Goal: Transaction & Acquisition: Purchase product/service

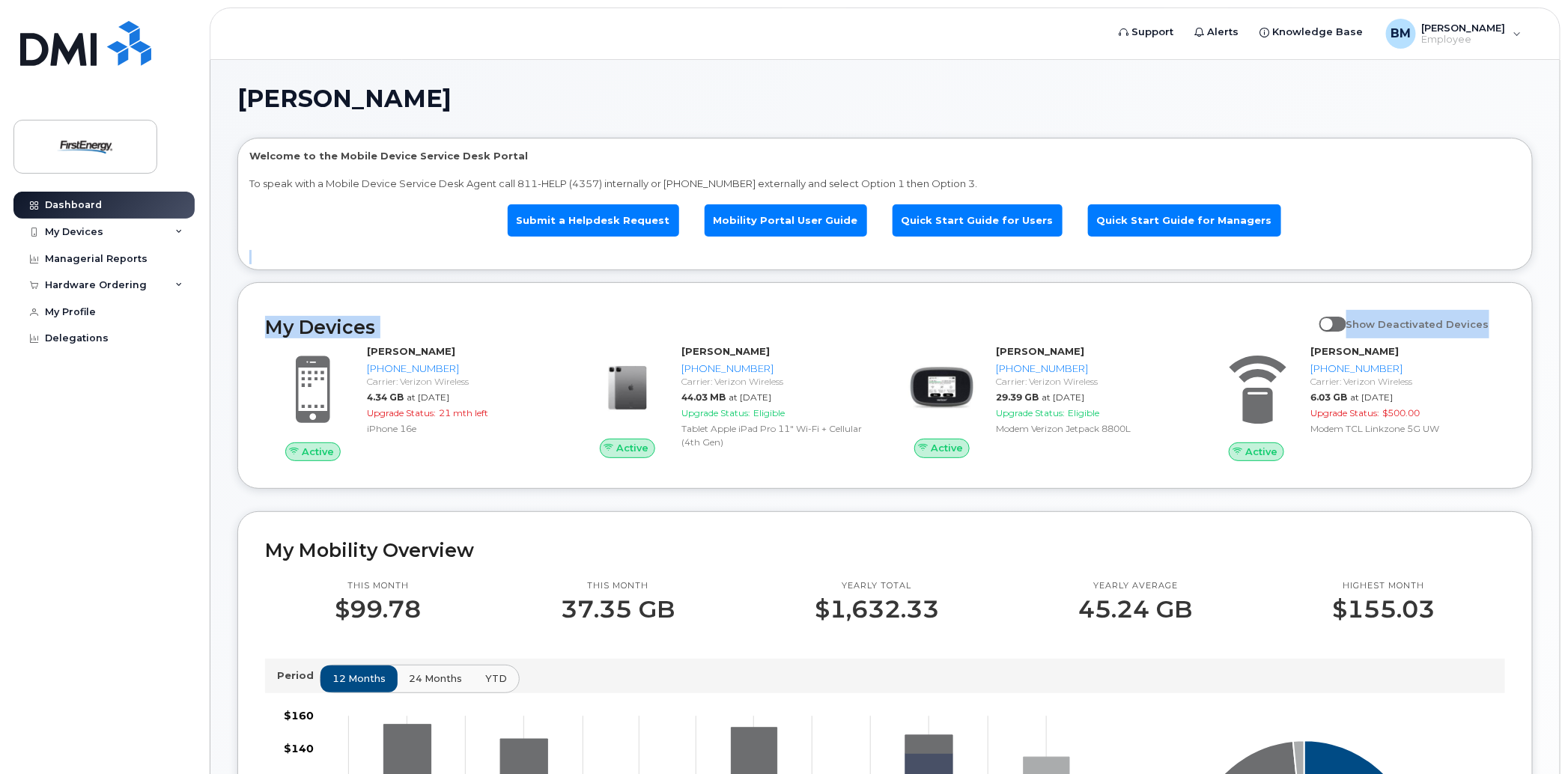
drag, startPoint x: 1563, startPoint y: 266, endPoint x: 1552, endPoint y: 319, distance: 54.1
click at [1552, 319] on body "Support Alerts Knowledge Base BM Bair, Mark D Employee English Français Sign ou…" at bounding box center [784, 770] width 1568 height 1540
click at [1346, 321] on span at bounding box center [1333, 323] width 27 height 15
click at [1331, 321] on input "Show Deactivated Devices" at bounding box center [1325, 316] width 12 height 12
click at [1346, 326] on span at bounding box center [1333, 323] width 27 height 15
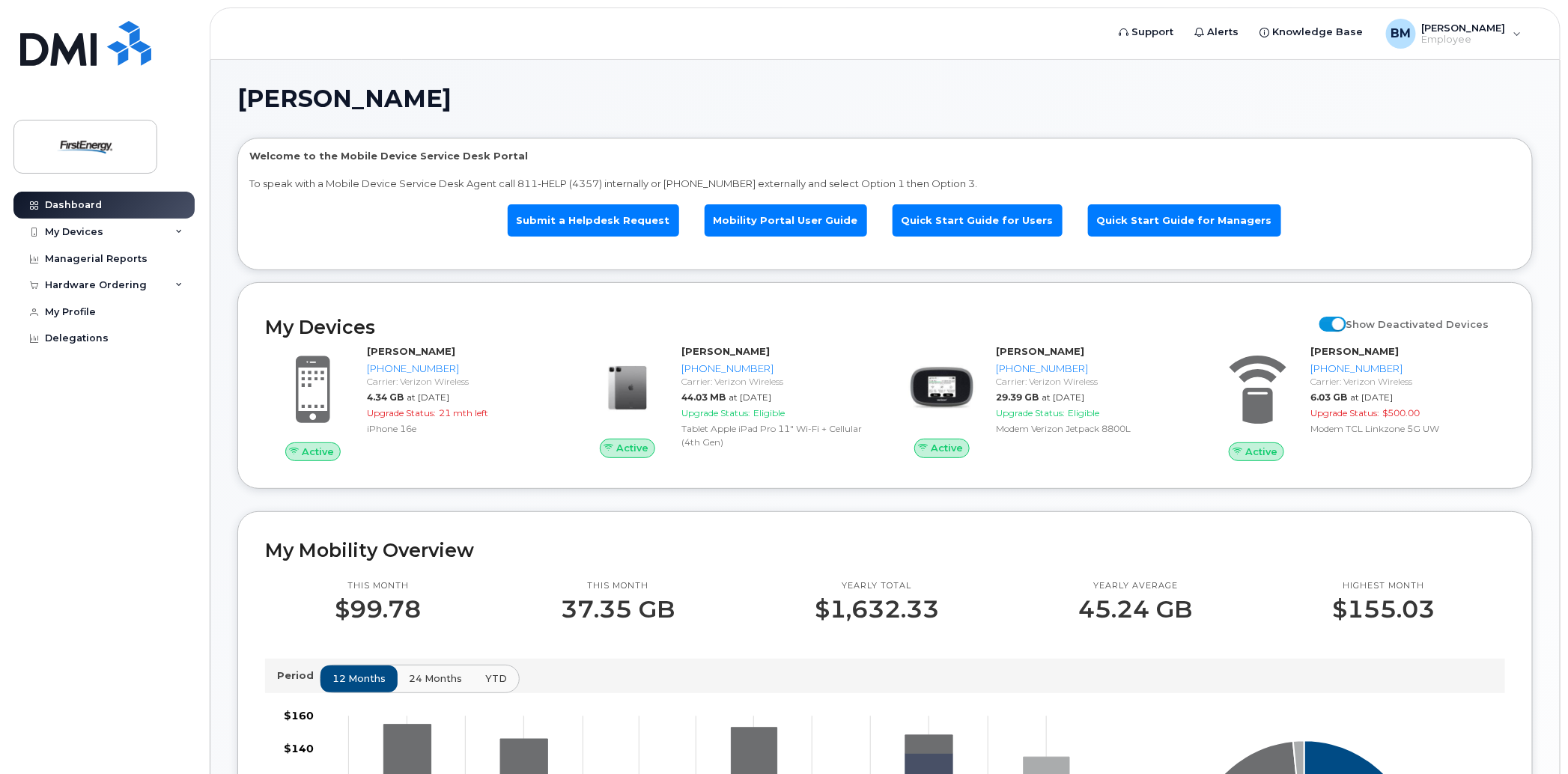
click at [1331, 322] on input "Show Deactivated Devices" at bounding box center [1325, 316] width 12 height 12
checkbox input "false"
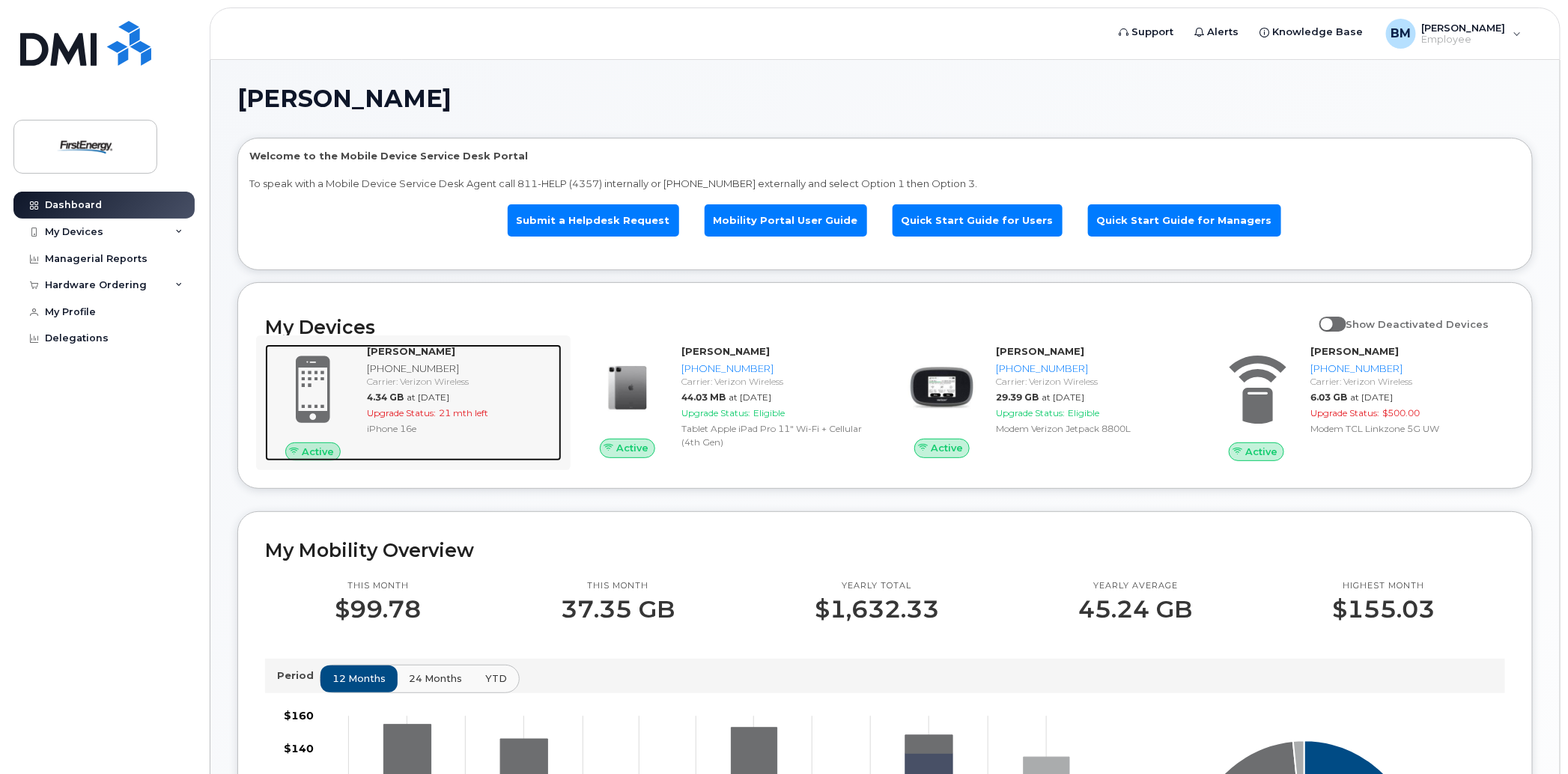
click at [324, 390] on span at bounding box center [313, 389] width 72 height 76
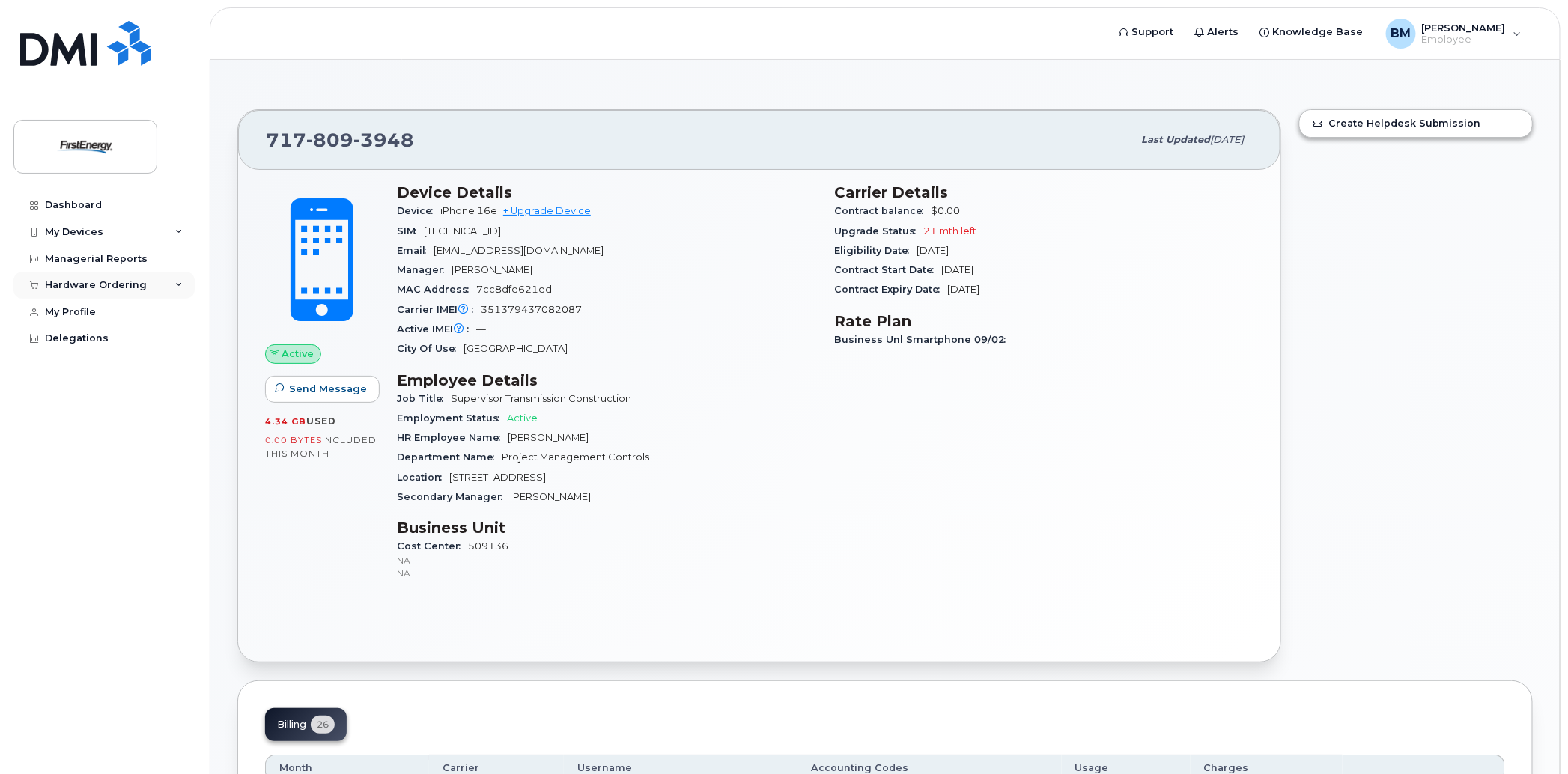
click at [179, 283] on icon at bounding box center [179, 285] width 8 height 8
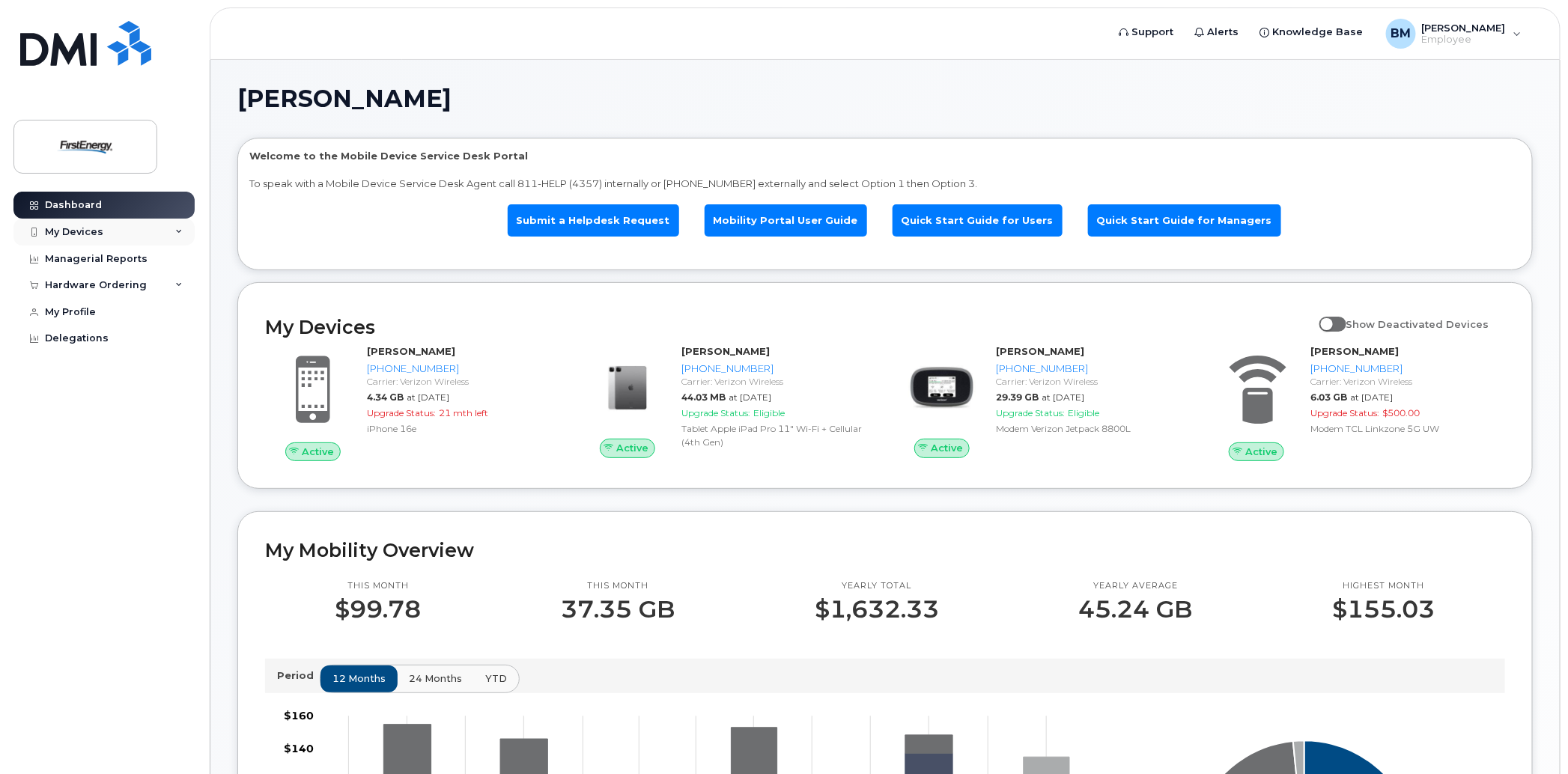
click at [183, 229] on div "My Devices" at bounding box center [104, 232] width 181 height 27
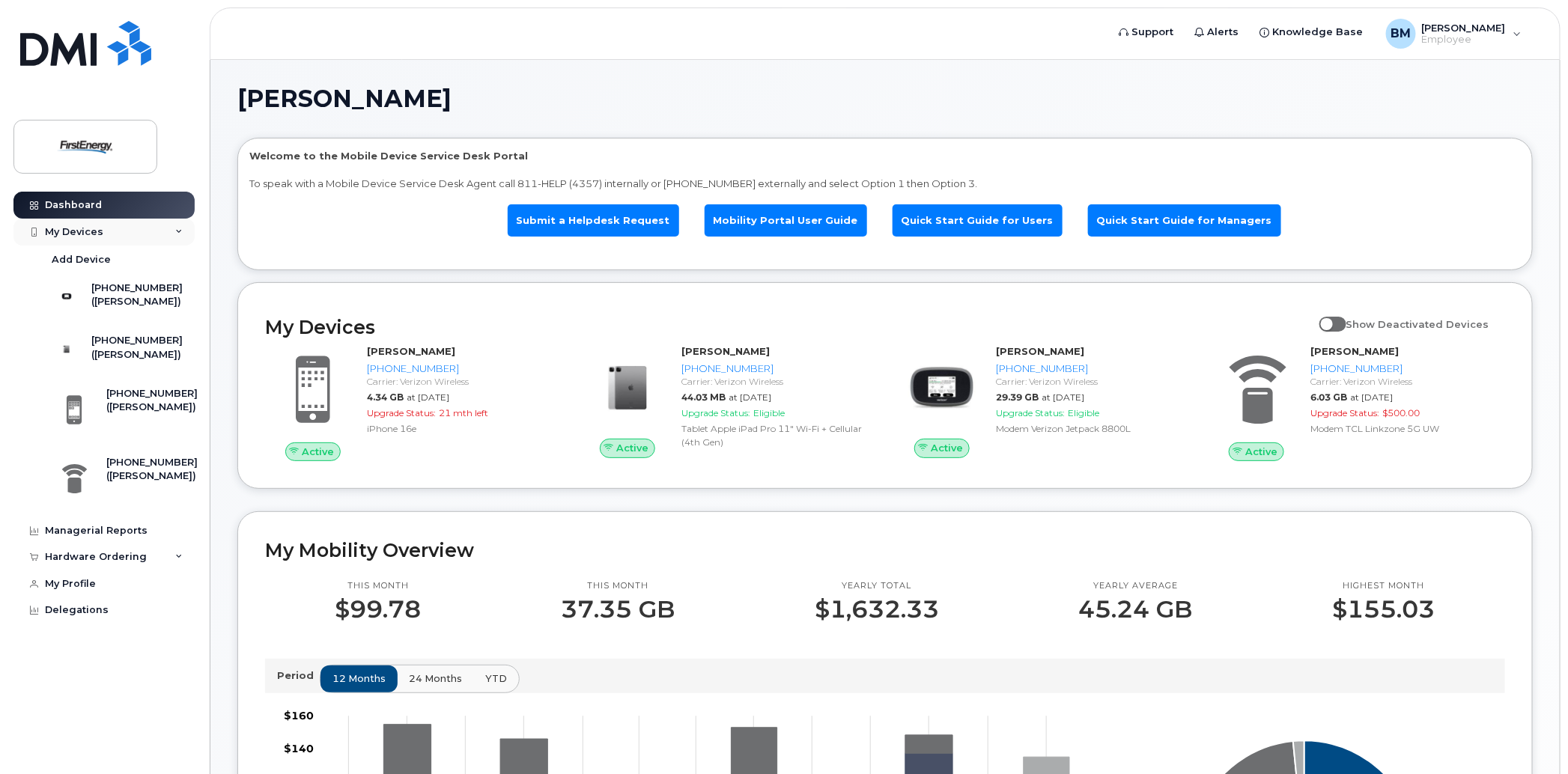
click at [180, 232] on icon at bounding box center [179, 232] width 8 height 8
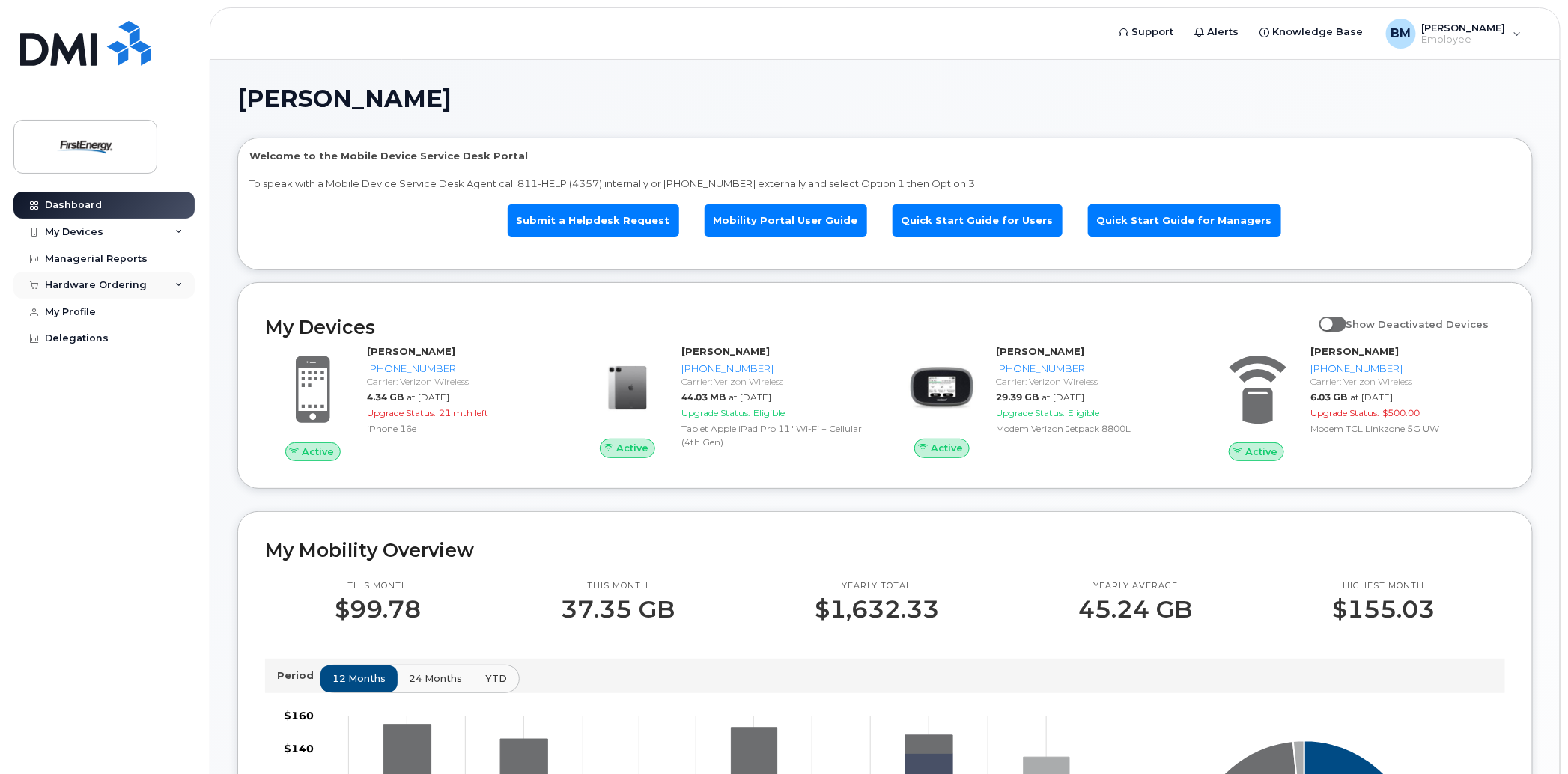
click at [84, 277] on div "Hardware Ordering" at bounding box center [104, 285] width 181 height 27
click at [73, 340] on div "New Order" at bounding box center [80, 341] width 57 height 13
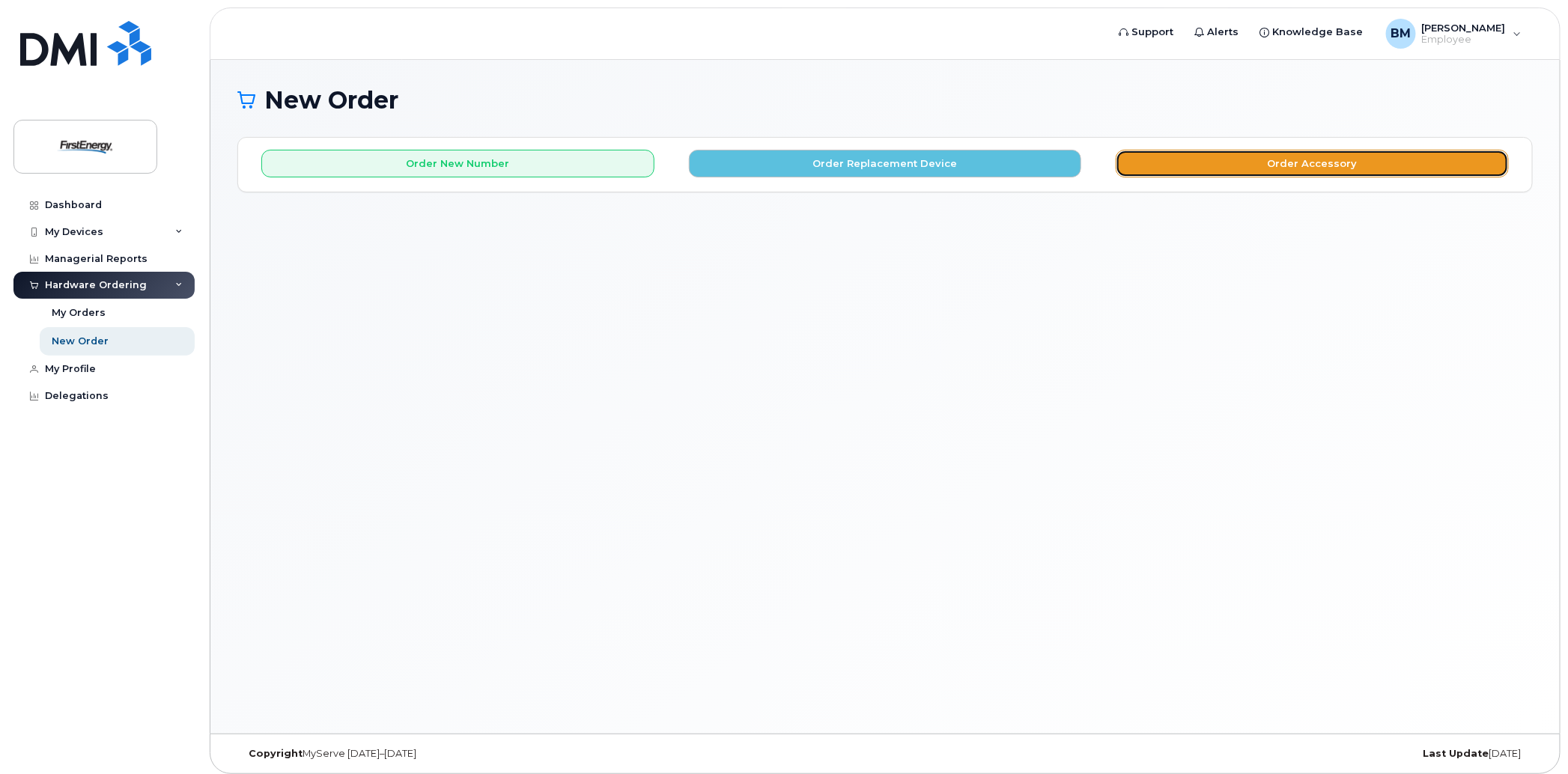
click at [1299, 162] on button "Order Accessory" at bounding box center [1312, 163] width 393 height 27
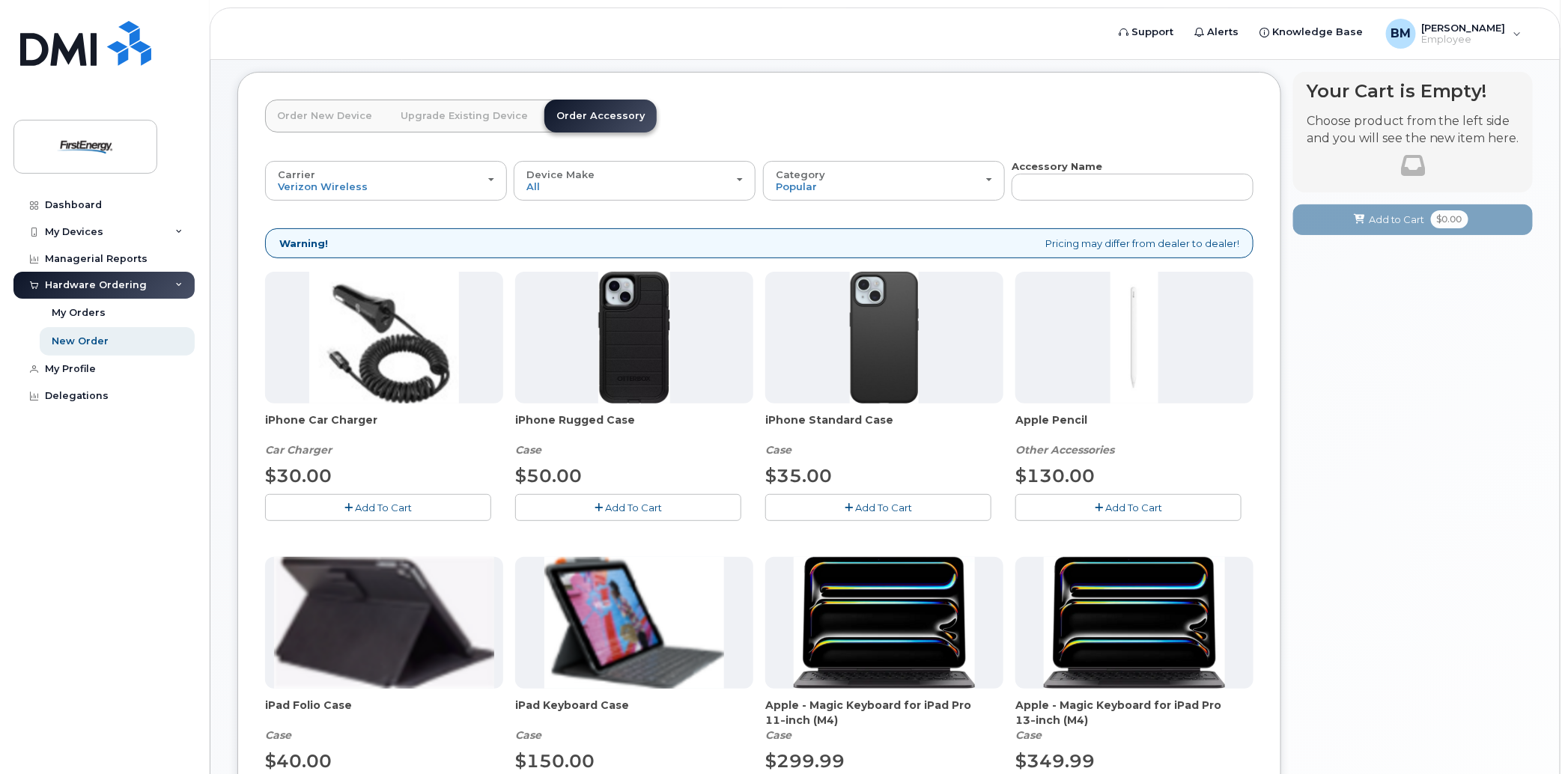
scroll to position [38, 0]
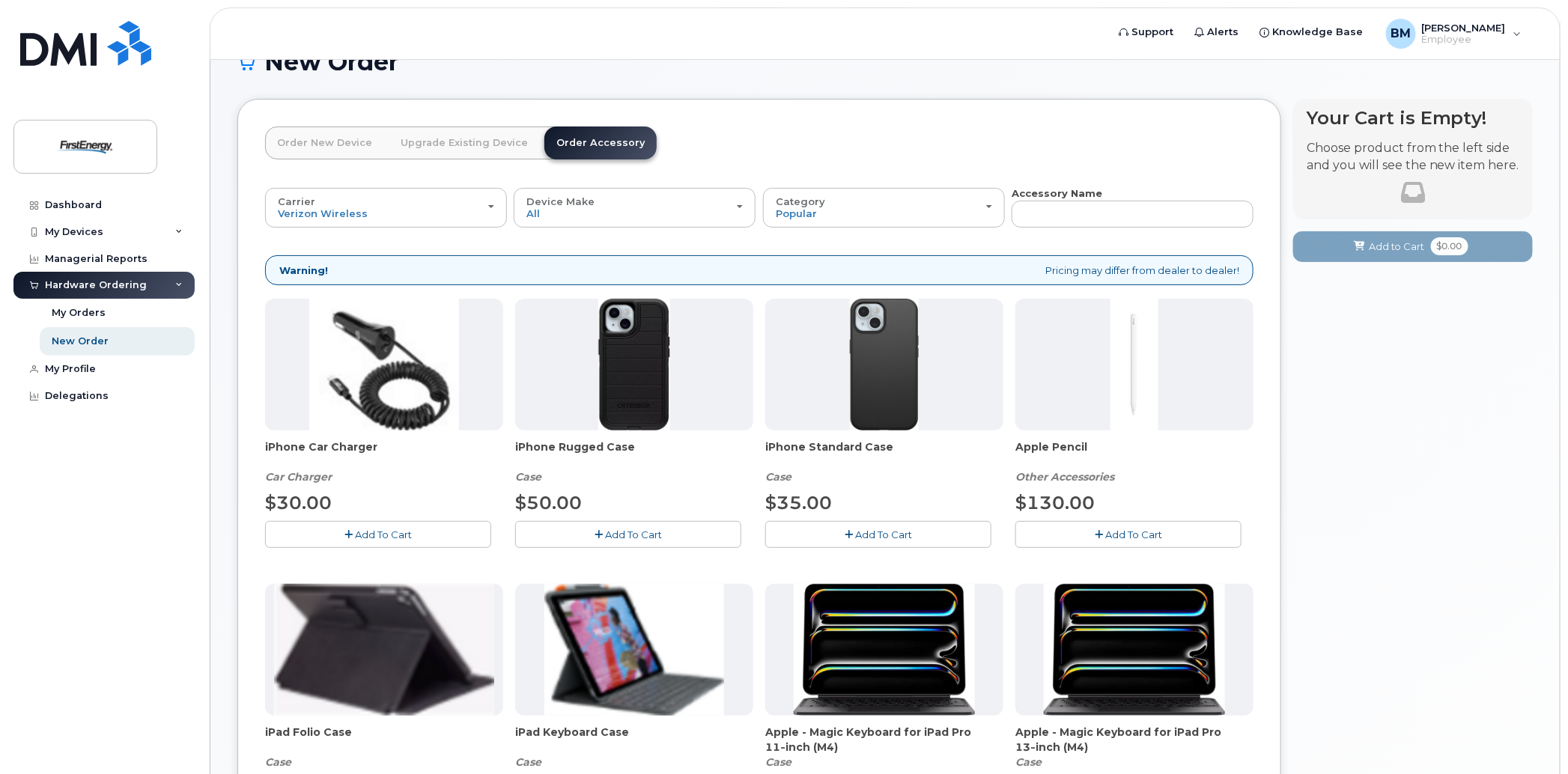
click at [630, 383] on img at bounding box center [634, 364] width 71 height 132
click at [630, 382] on img at bounding box center [634, 364] width 71 height 132
click at [899, 387] on img at bounding box center [884, 364] width 68 height 132
drag, startPoint x: 620, startPoint y: 371, endPoint x: 577, endPoint y: 406, distance: 55.4
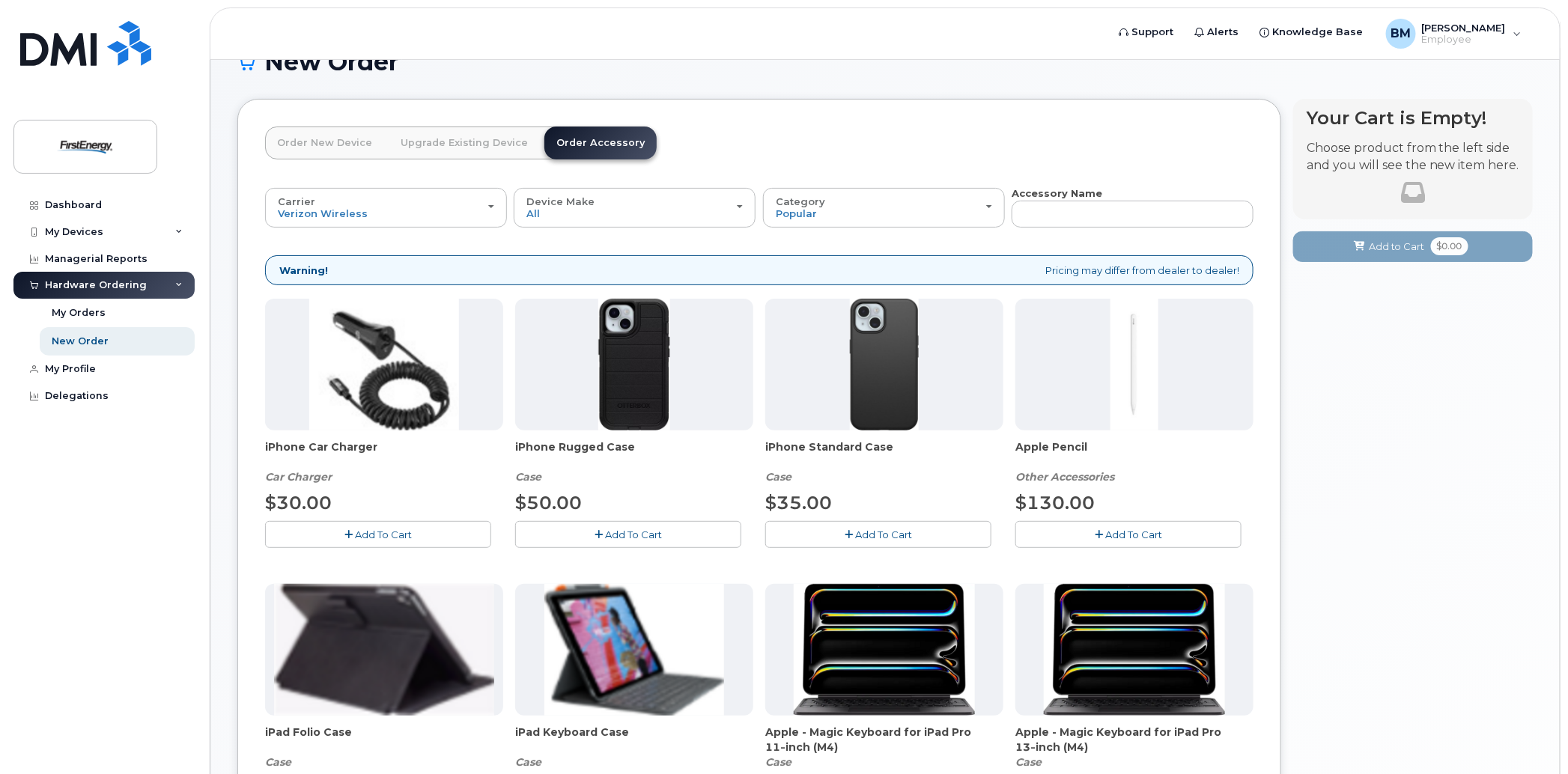
click at [577, 406] on div at bounding box center [634, 364] width 238 height 132
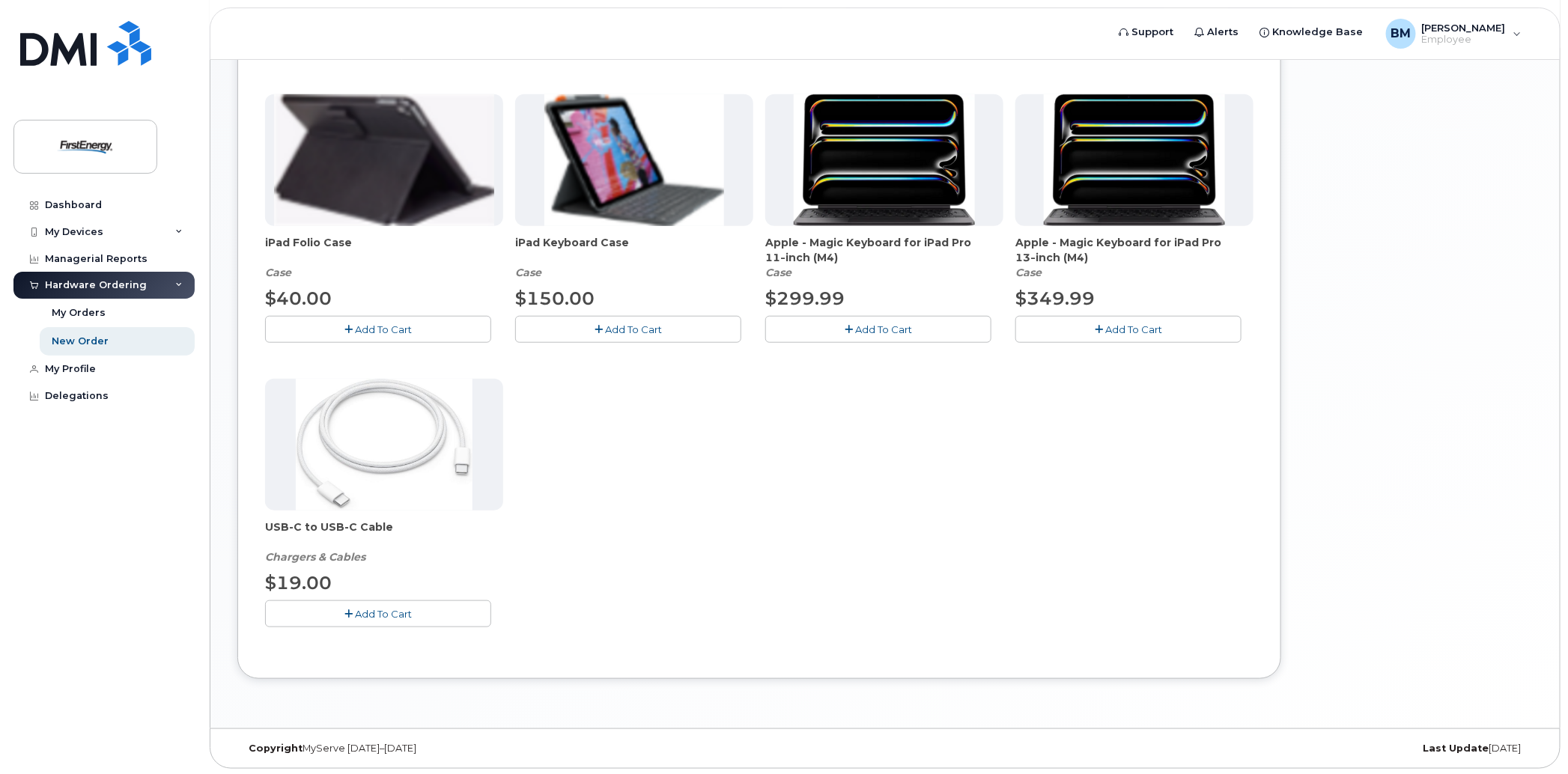
scroll to position [178, 0]
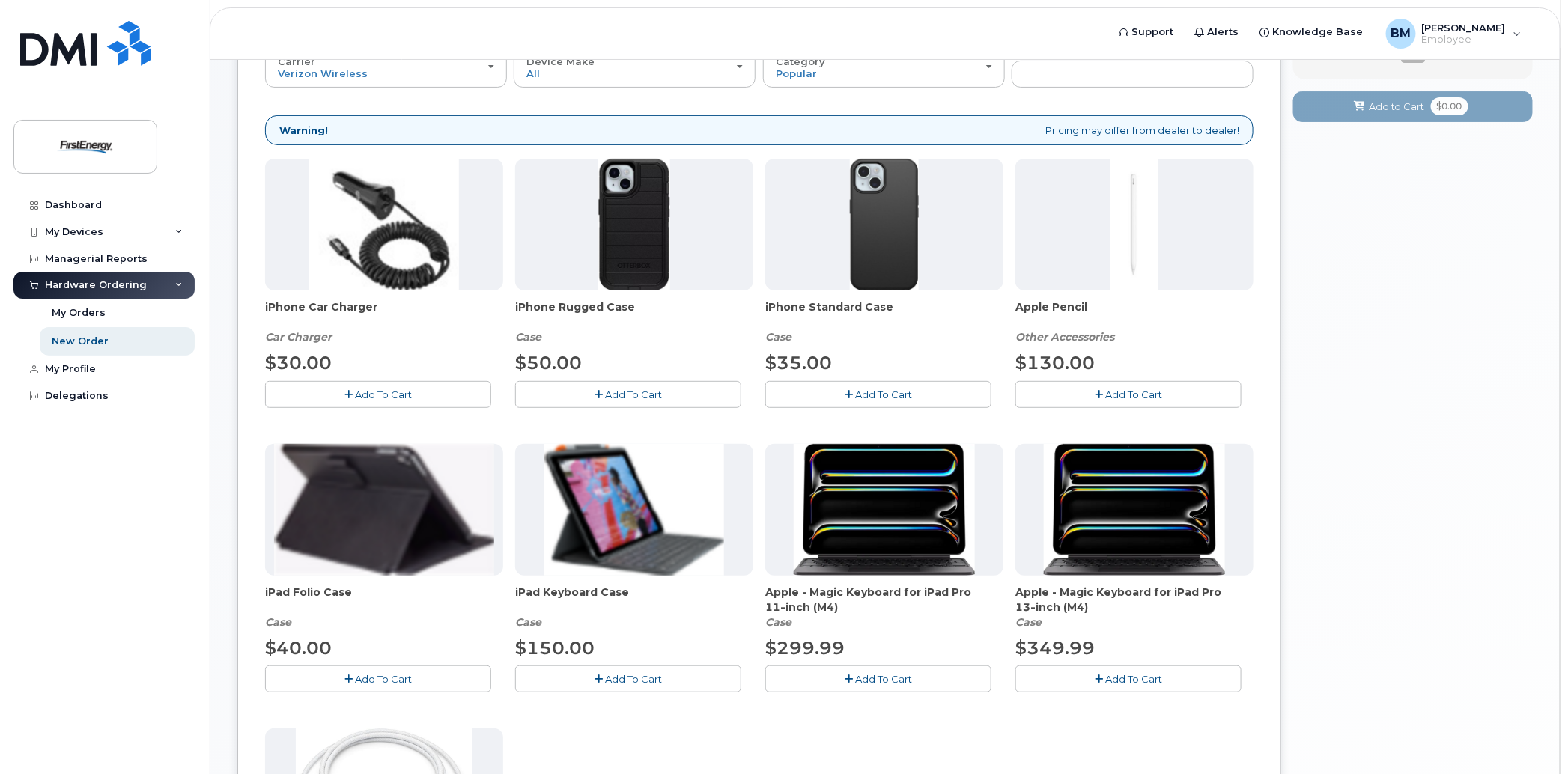
click at [635, 260] on img at bounding box center [634, 224] width 71 height 132
click at [880, 260] on img at bounding box center [884, 224] width 68 height 132
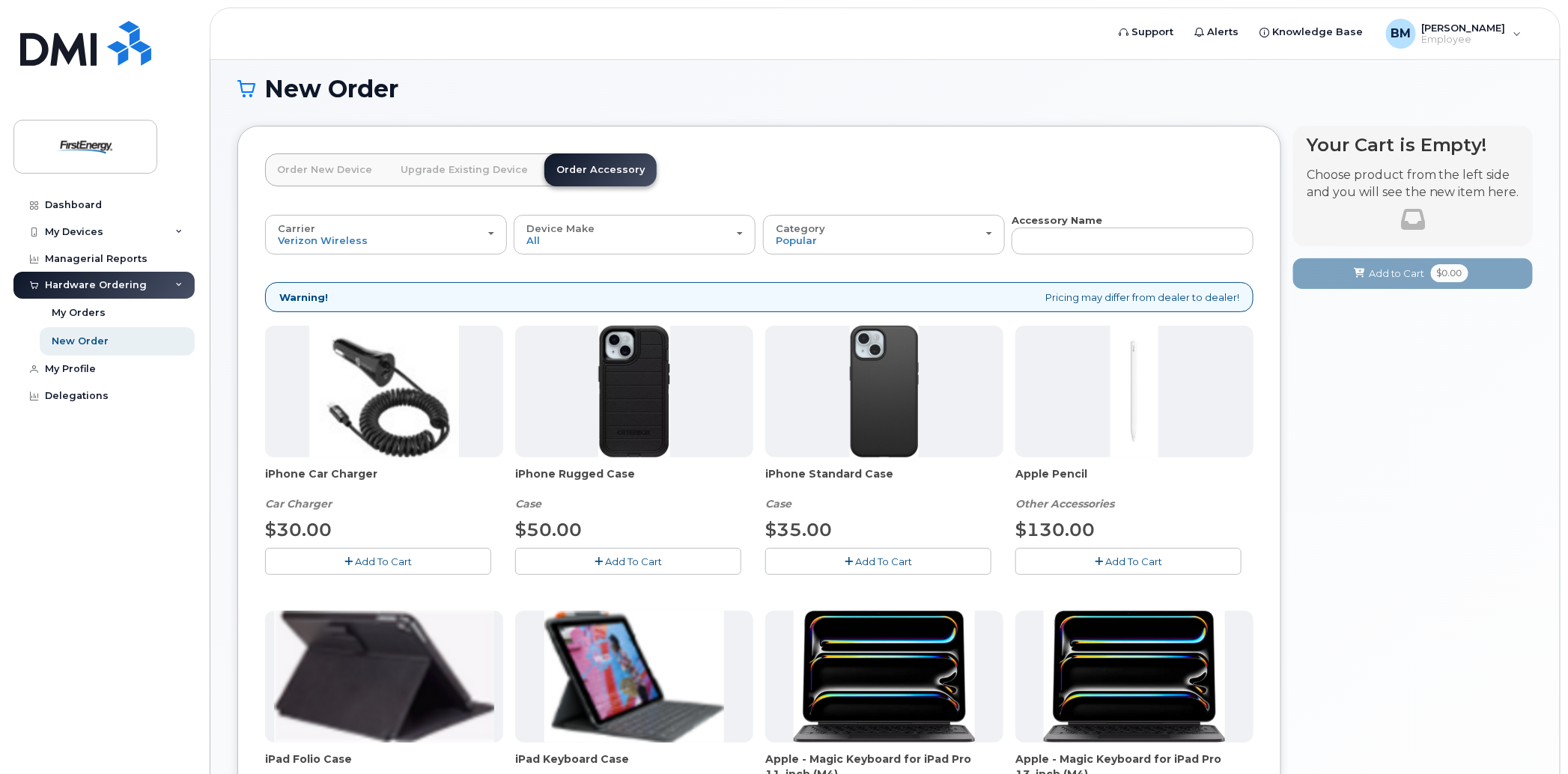
scroll to position [0, 0]
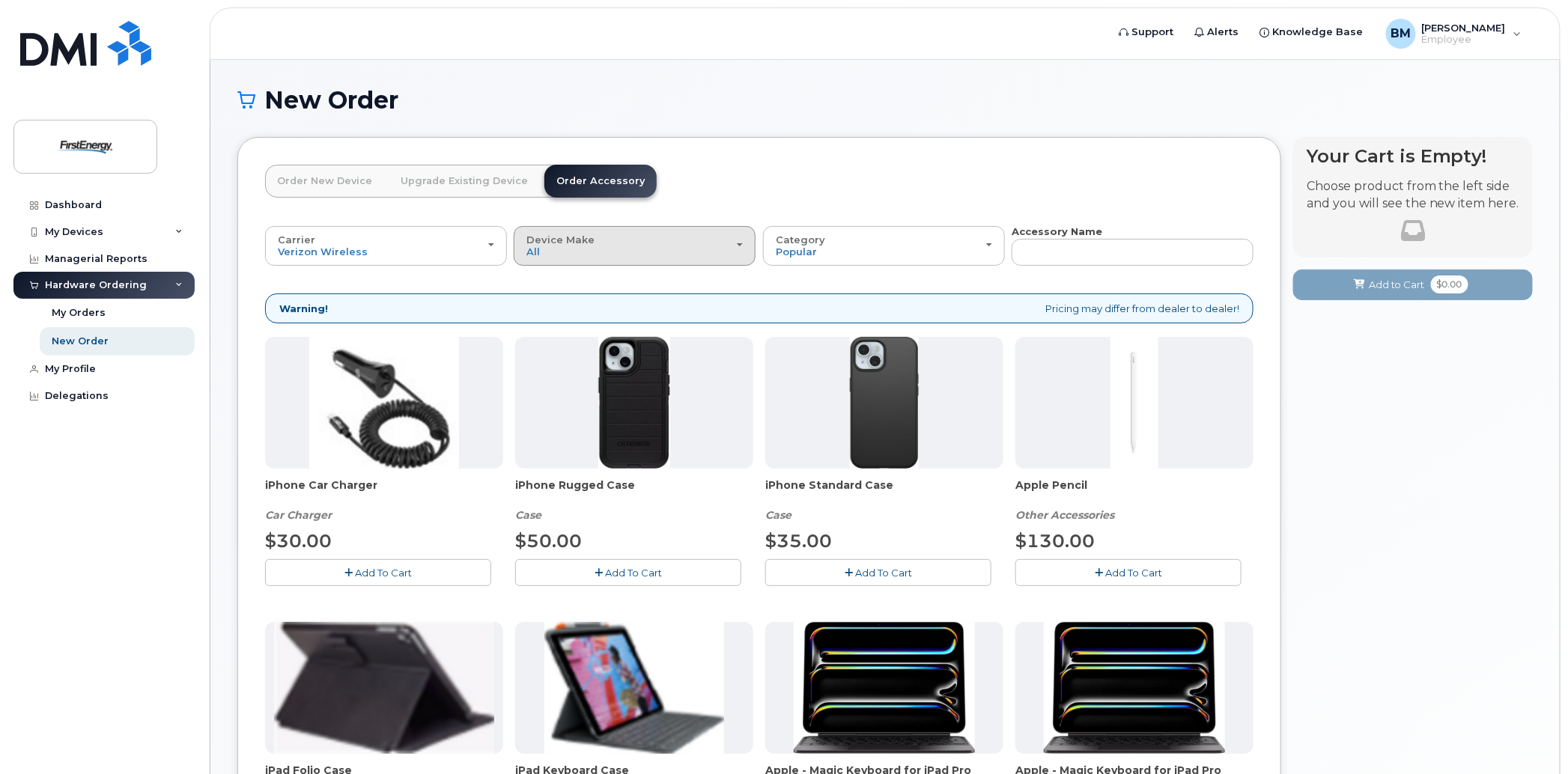
click at [738, 243] on span "button" at bounding box center [740, 244] width 6 height 3
click at [584, 311] on div "iPhone" at bounding box center [634, 312] width 234 height 18
click at [737, 242] on div "Device Make All iPhone Tablet" at bounding box center [634, 246] width 216 height 23
click at [548, 308] on label "iPhone" at bounding box center [545, 312] width 55 height 18
click at [0, 0] on input "iPhone" at bounding box center [0, 0] width 0 height 0
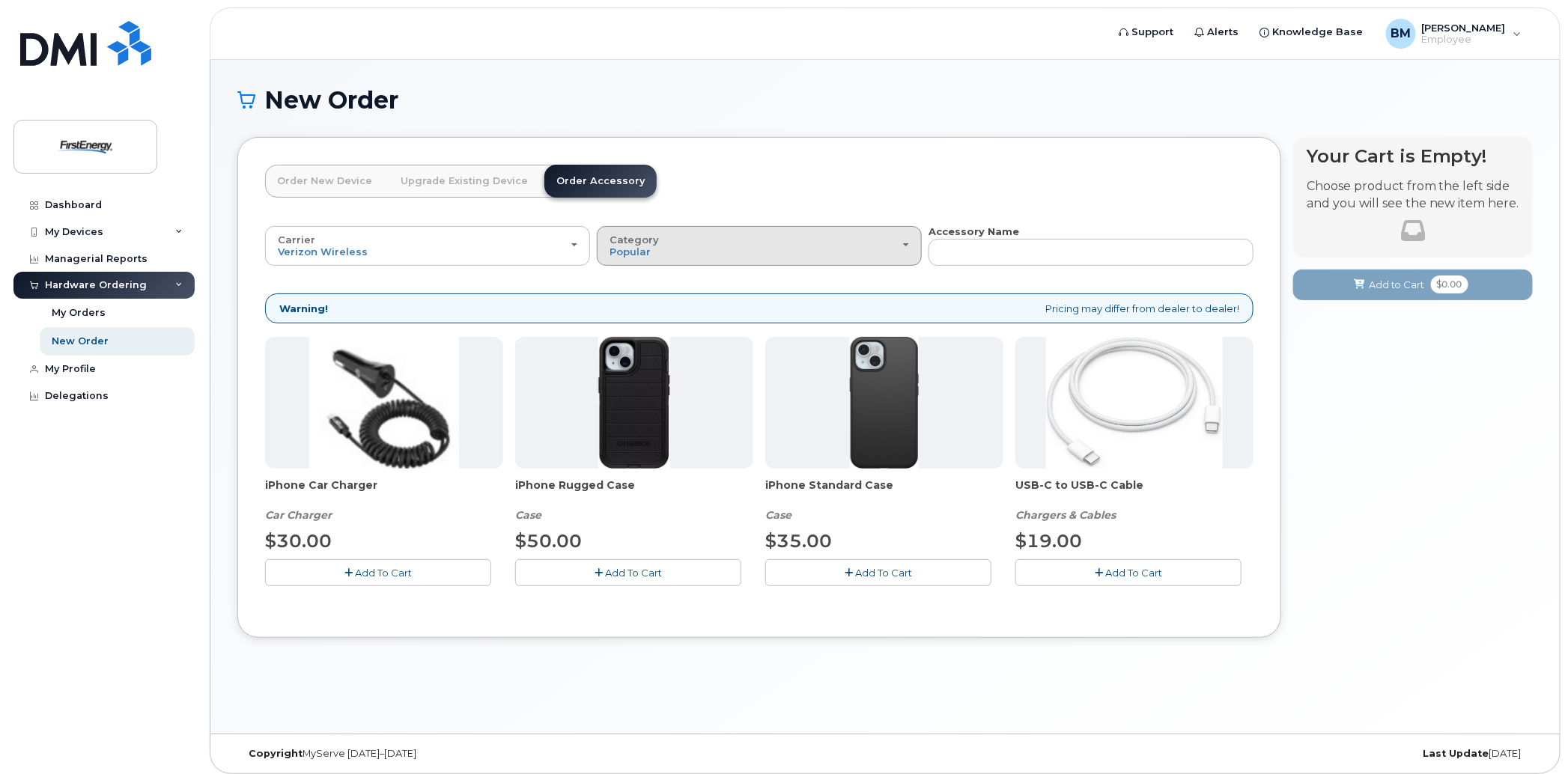
click at [909, 242] on button "Category Popular" at bounding box center [759, 245] width 325 height 39
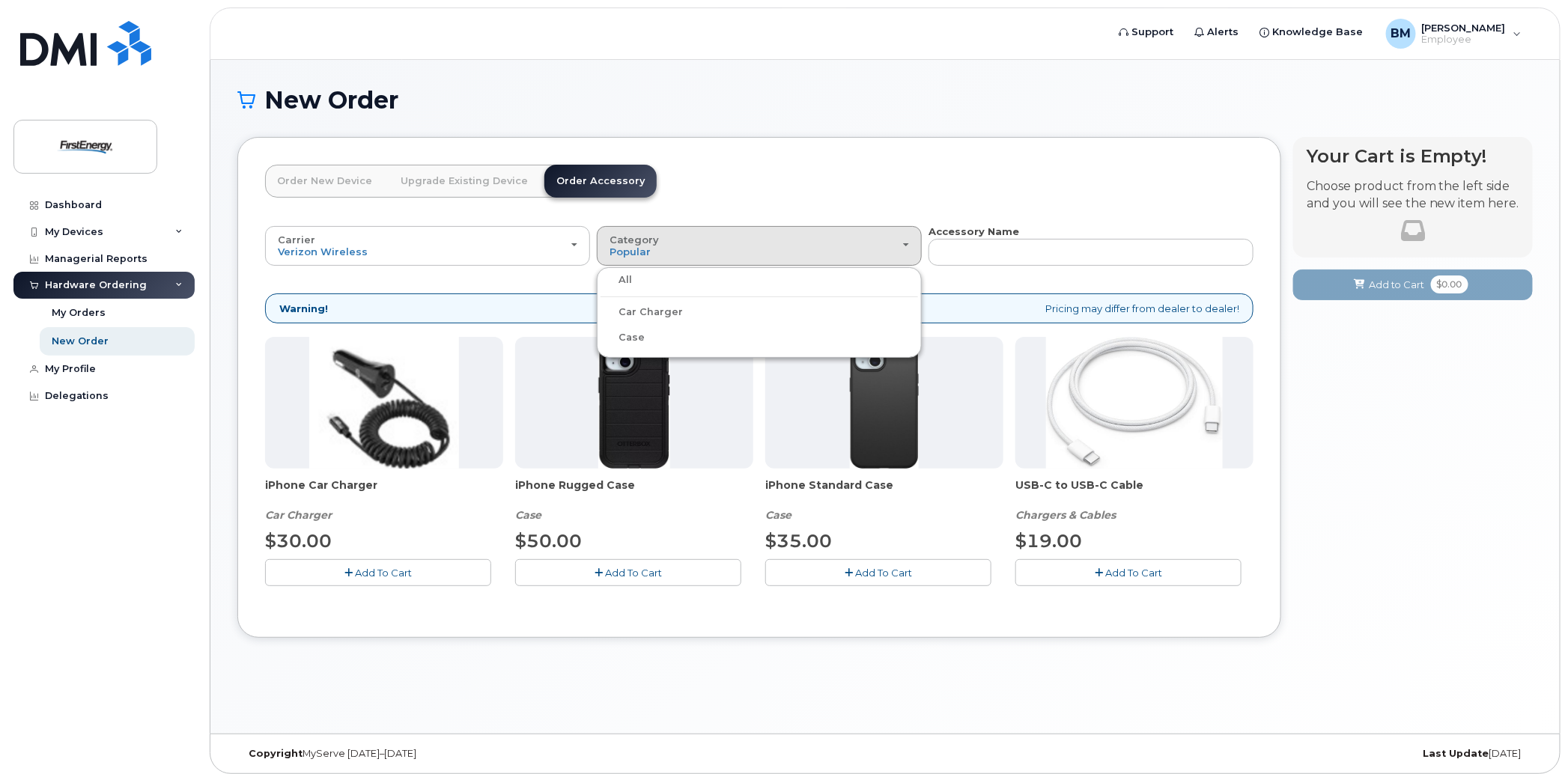
click at [626, 336] on label "Case" at bounding box center [623, 337] width 45 height 18
click at [0, 0] on input "Case" at bounding box center [0, 0] width 0 height 0
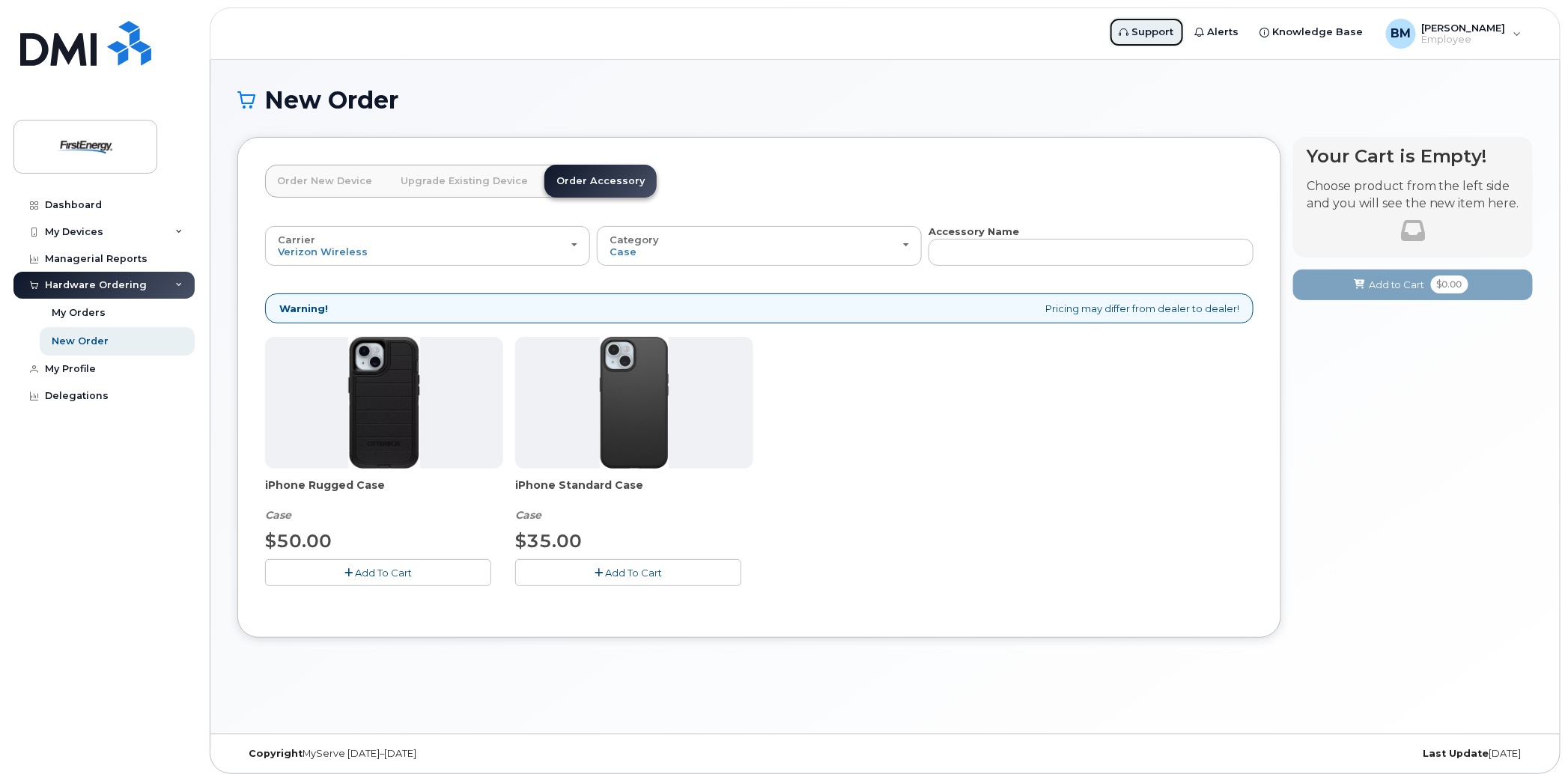
click at [1174, 33] on span "Support" at bounding box center [1153, 32] width 42 height 15
click at [86, 371] on div "My Profile" at bounding box center [70, 369] width 51 height 12
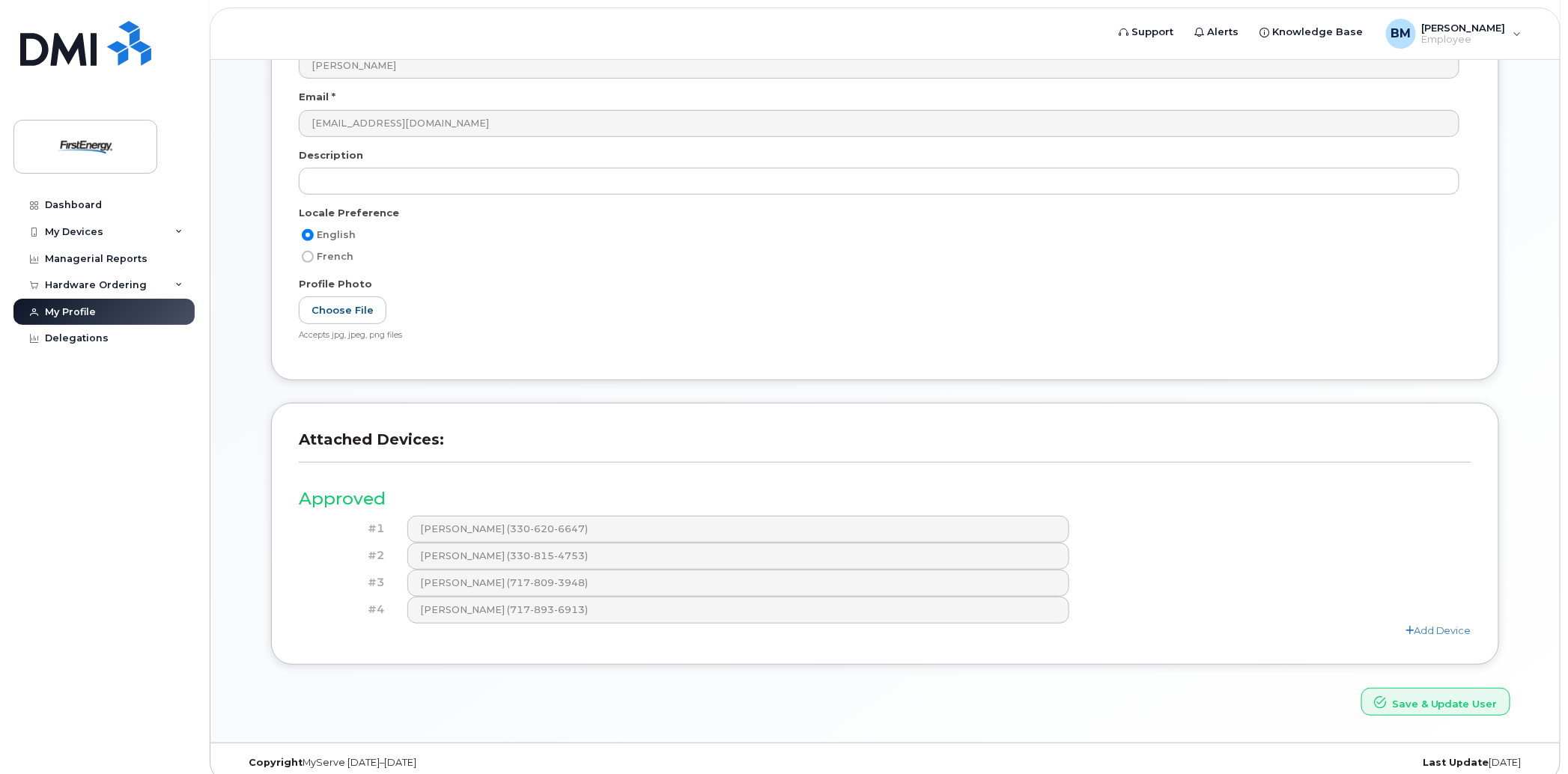
scroll to position [194, 0]
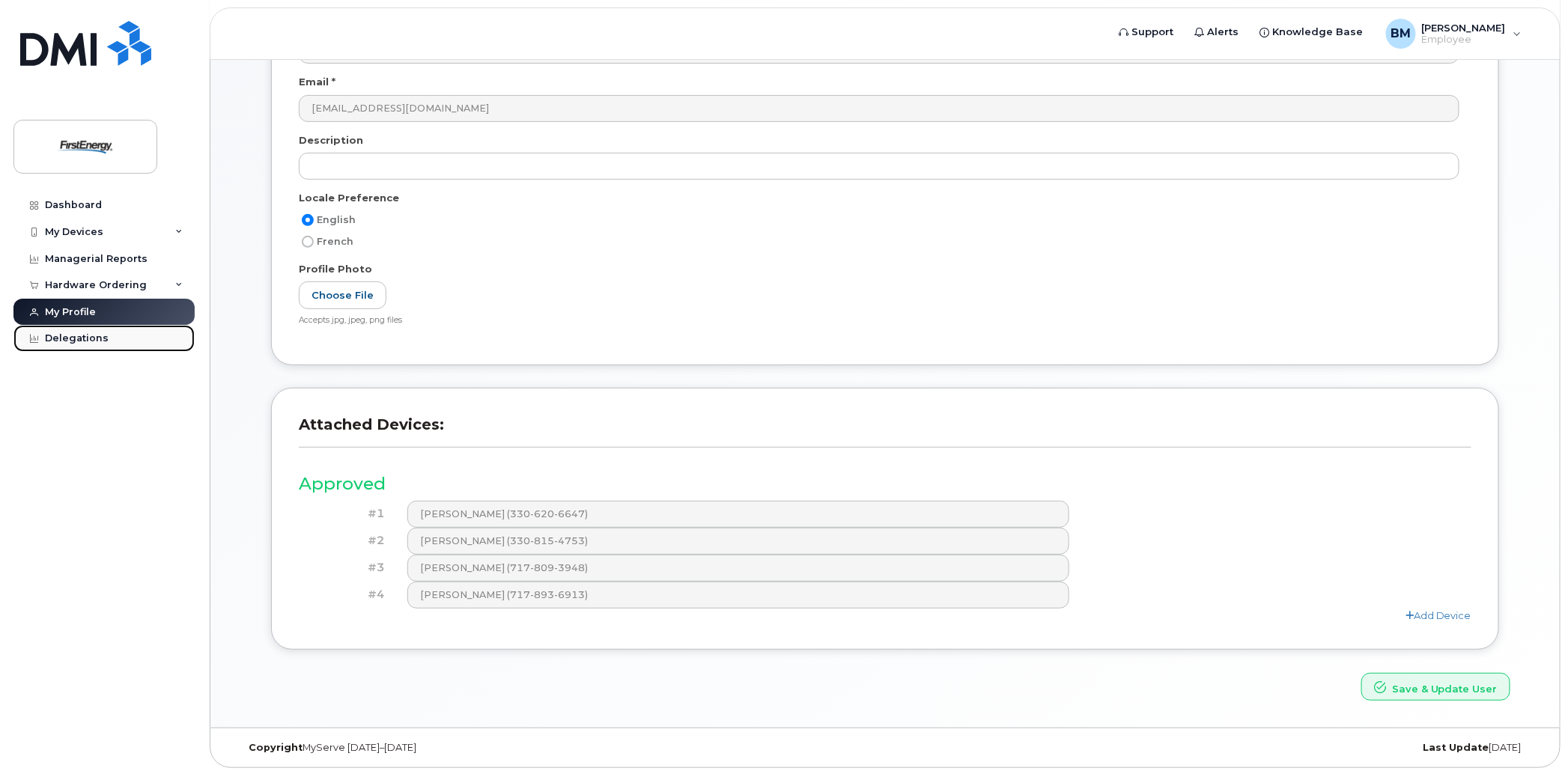
click at [66, 335] on div "Delegations" at bounding box center [76, 337] width 63 height 12
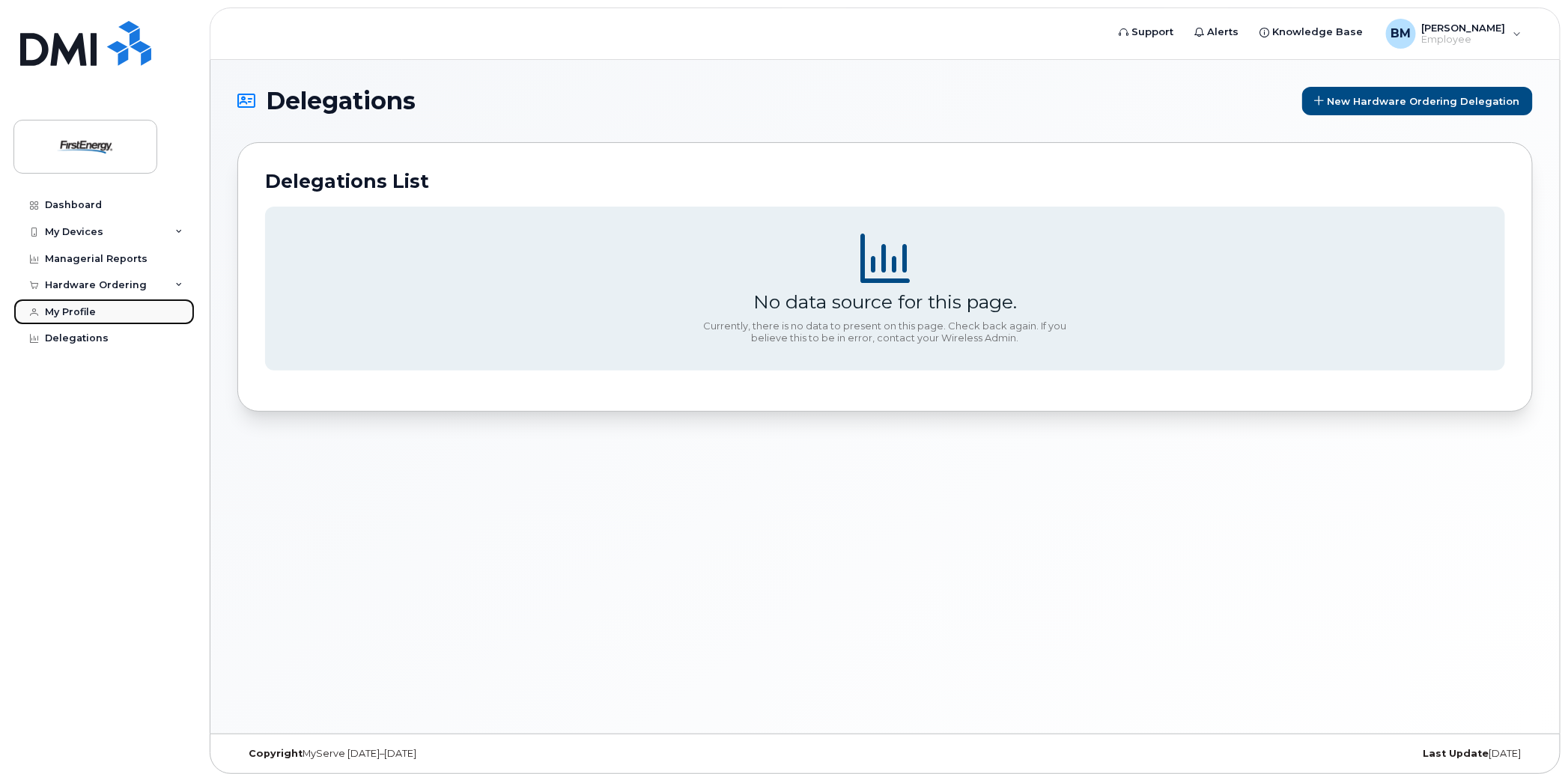
click at [72, 306] on div "My Profile" at bounding box center [70, 312] width 51 height 12
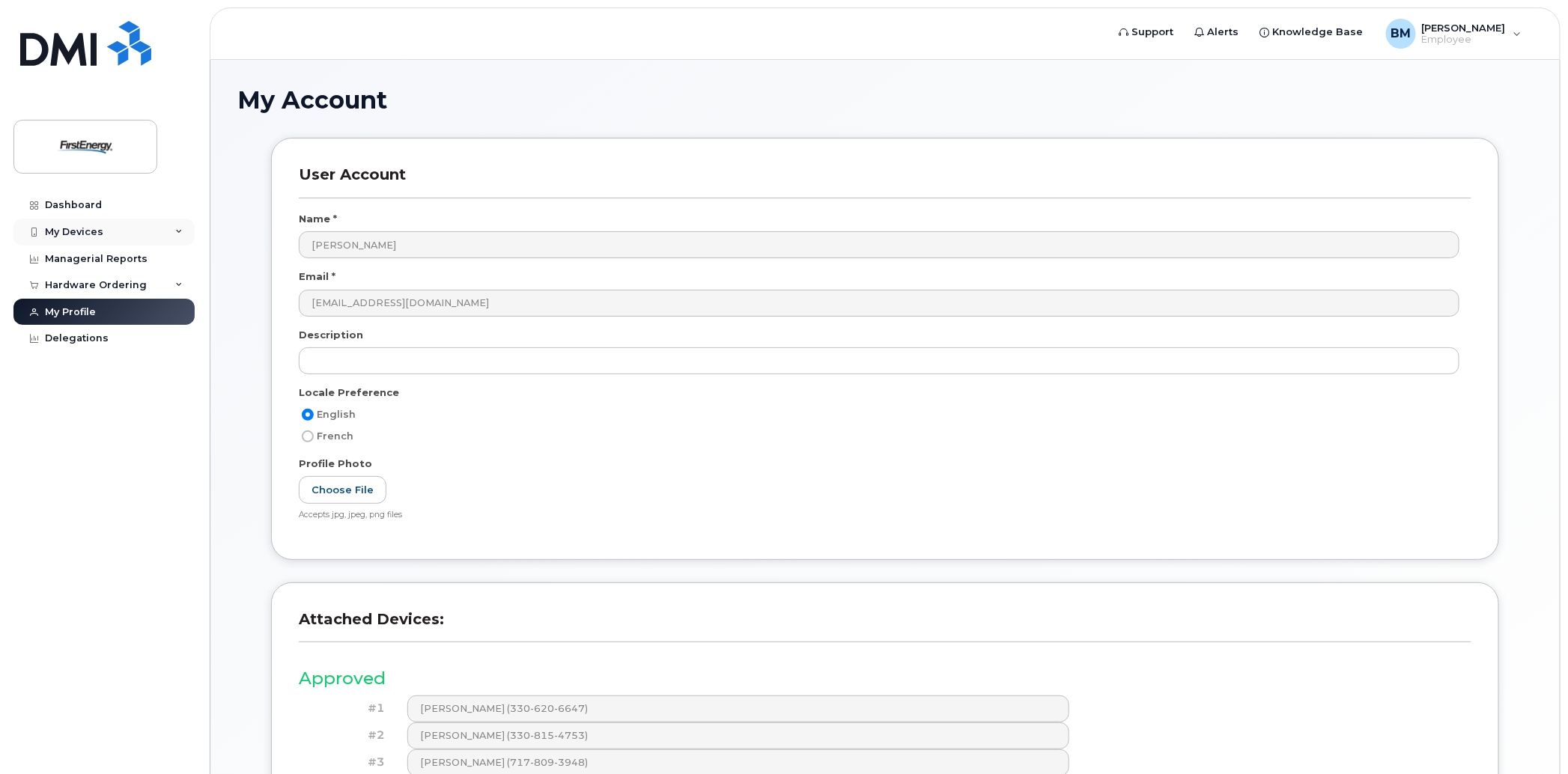
click at [73, 231] on div "My Devices" at bounding box center [73, 231] width 59 height 12
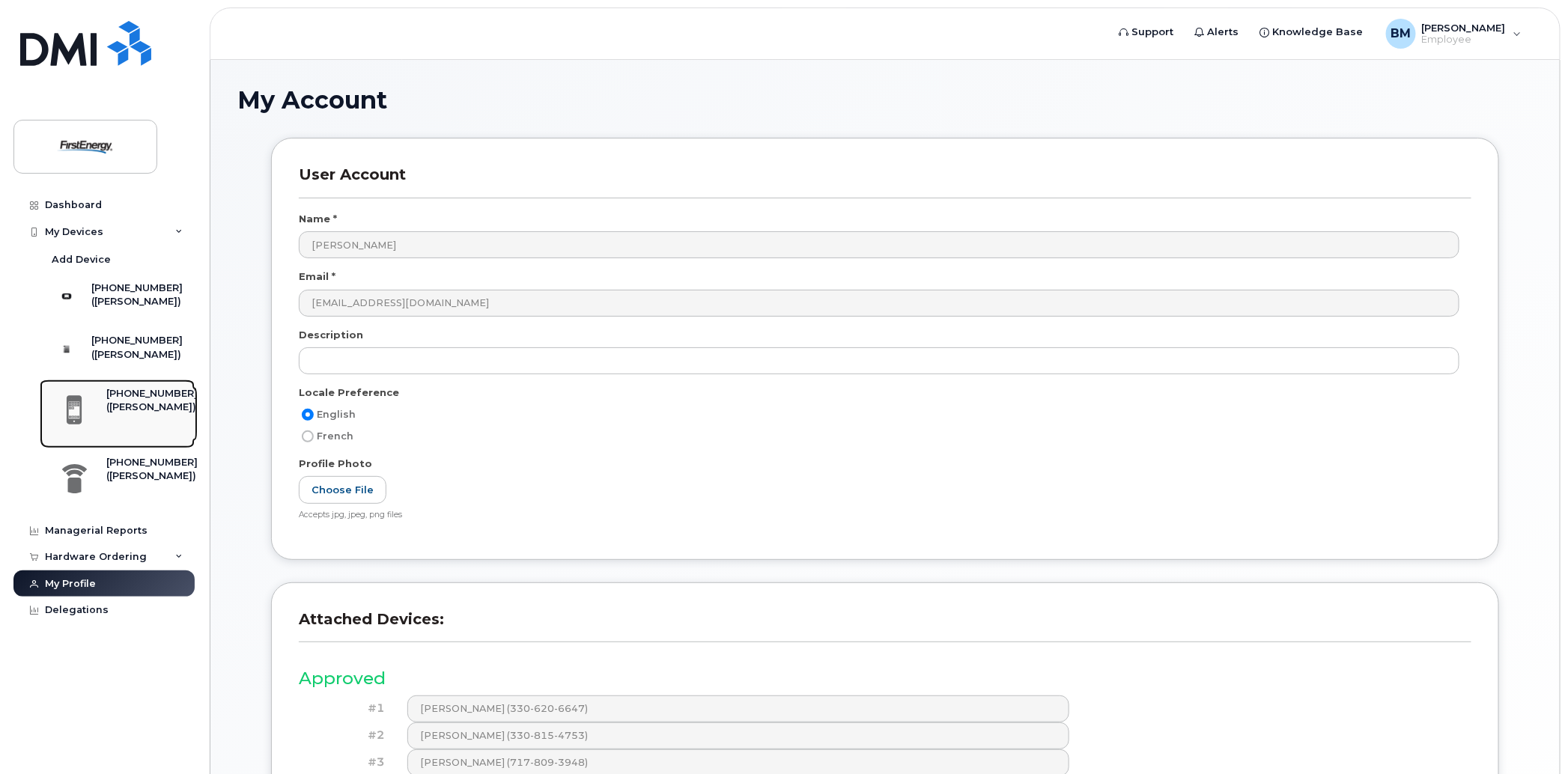
click at [146, 401] on div "[PHONE_NUMBER]" at bounding box center [152, 393] width 91 height 13
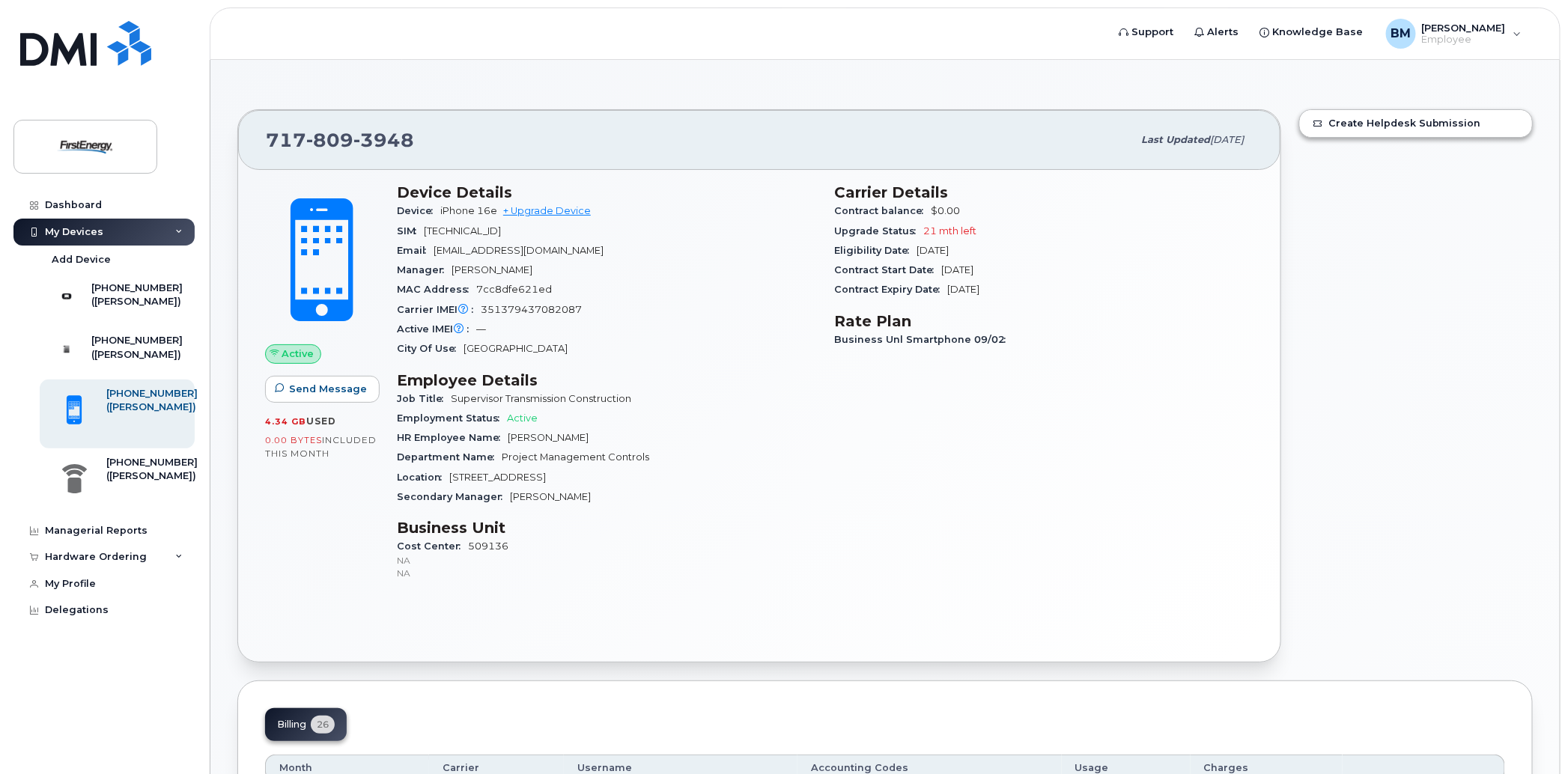
click at [179, 224] on div "My Devices" at bounding box center [104, 232] width 181 height 27
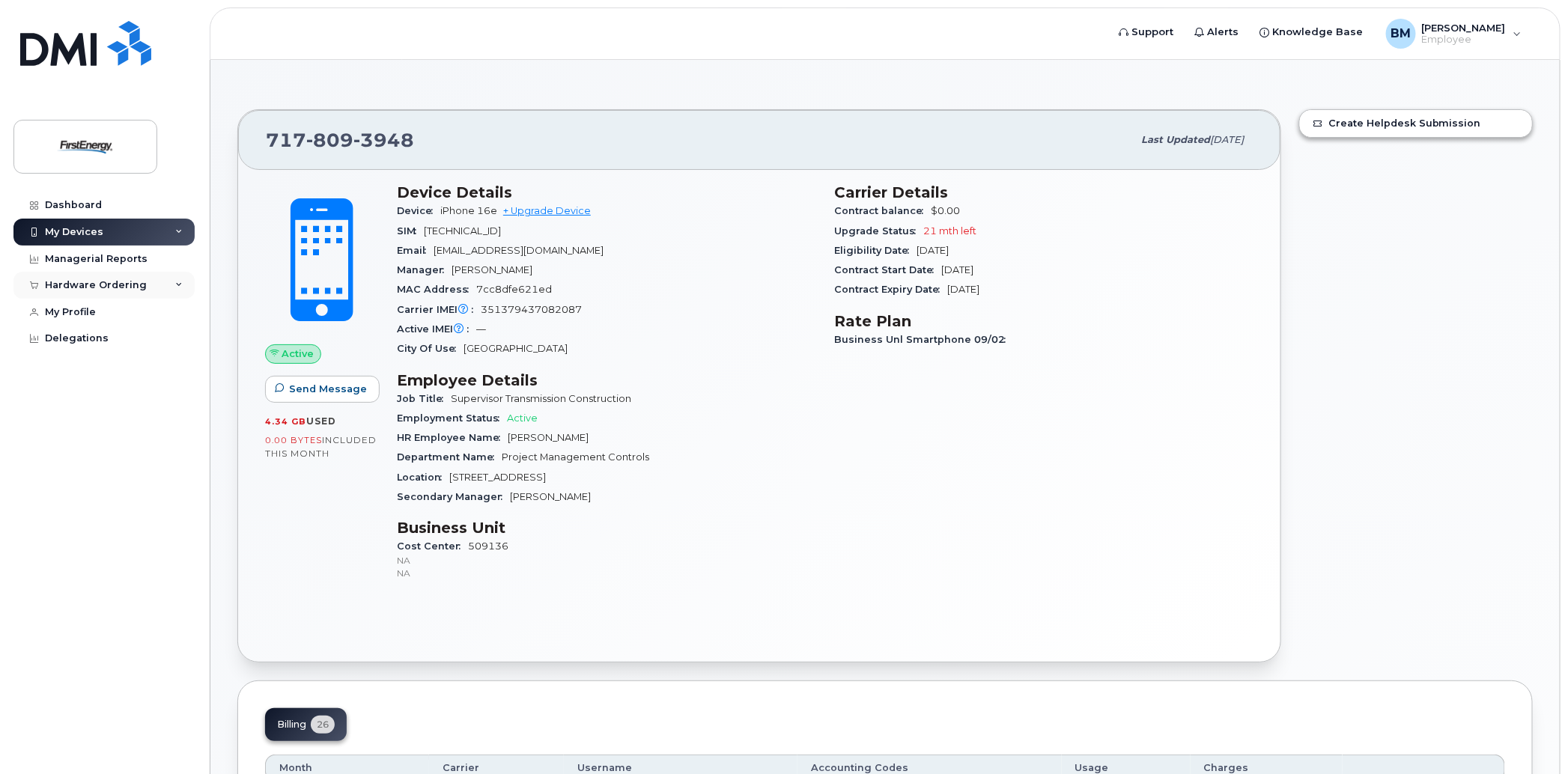
click at [180, 281] on icon at bounding box center [179, 285] width 8 height 8
click at [90, 340] on div "New Order" at bounding box center [80, 341] width 57 height 13
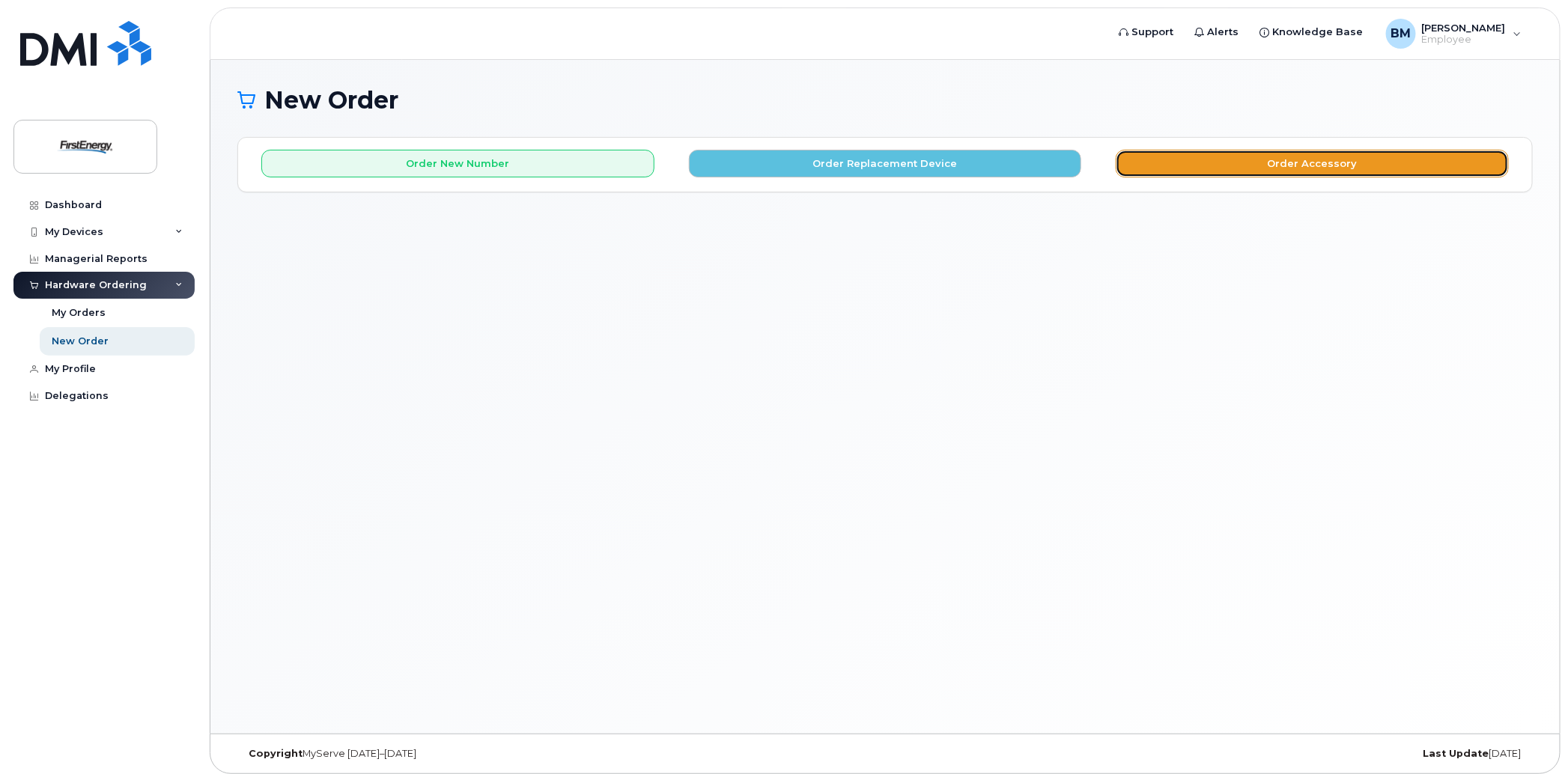
click at [1244, 165] on button "Order Accessory" at bounding box center [1312, 163] width 393 height 27
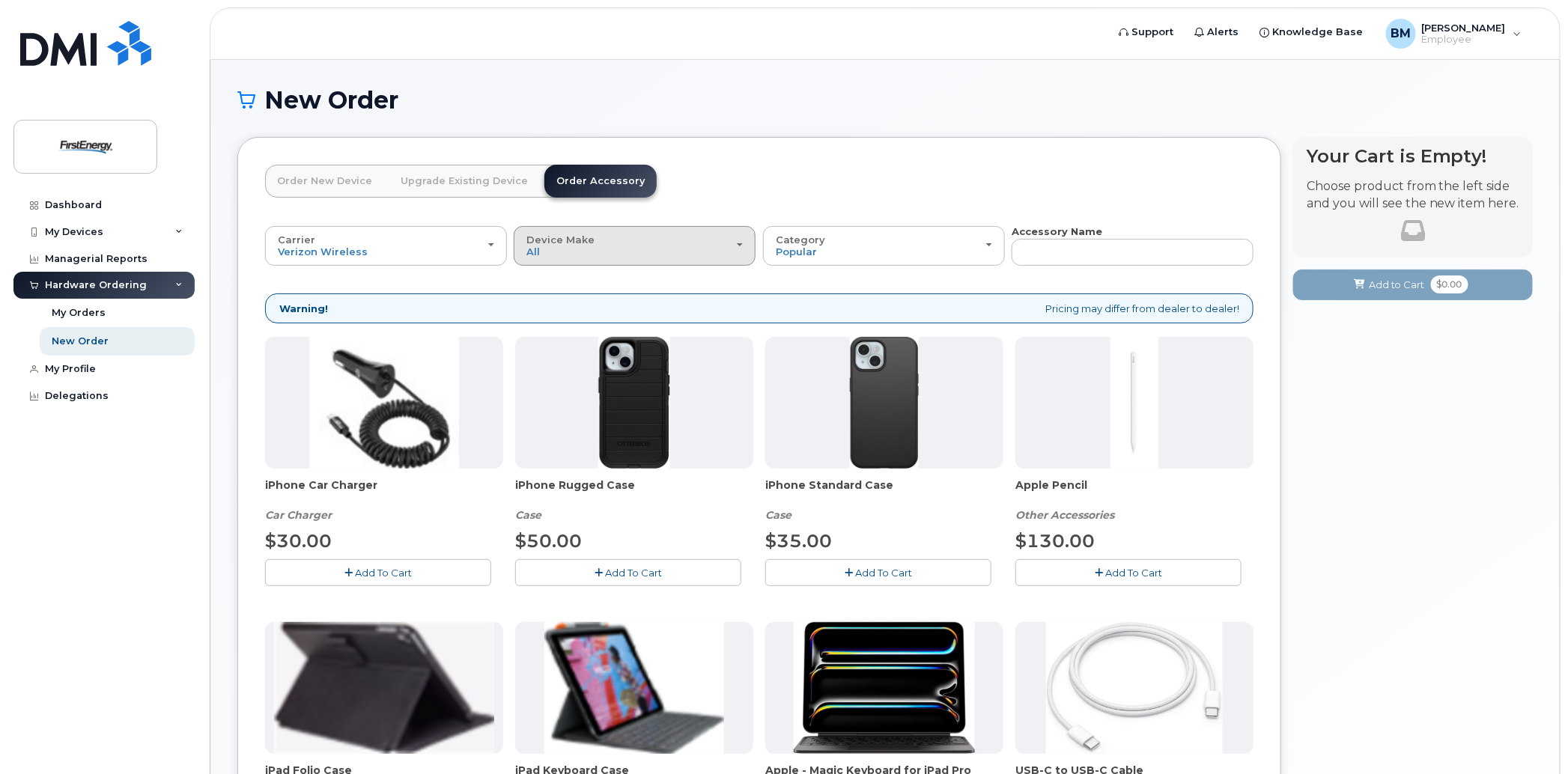
click at [744, 244] on button "Device Make All iPhone Tablet" at bounding box center [634, 245] width 242 height 39
click at [541, 309] on label "iPhone" at bounding box center [545, 312] width 55 height 18
click at [0, 0] on input "iPhone" at bounding box center [0, 0] width 0 height 0
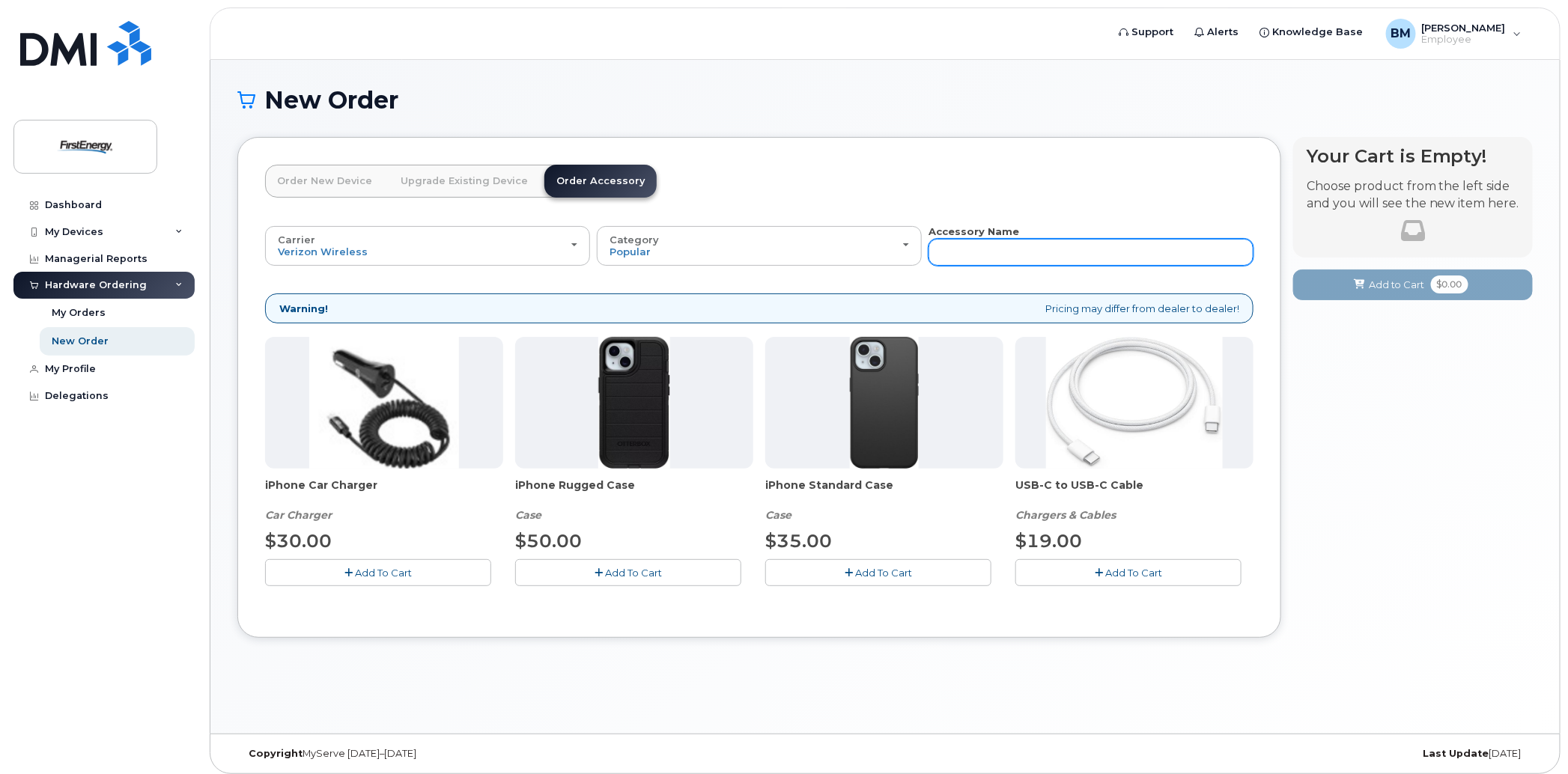
click at [988, 242] on input "text" at bounding box center [1091, 252] width 325 height 27
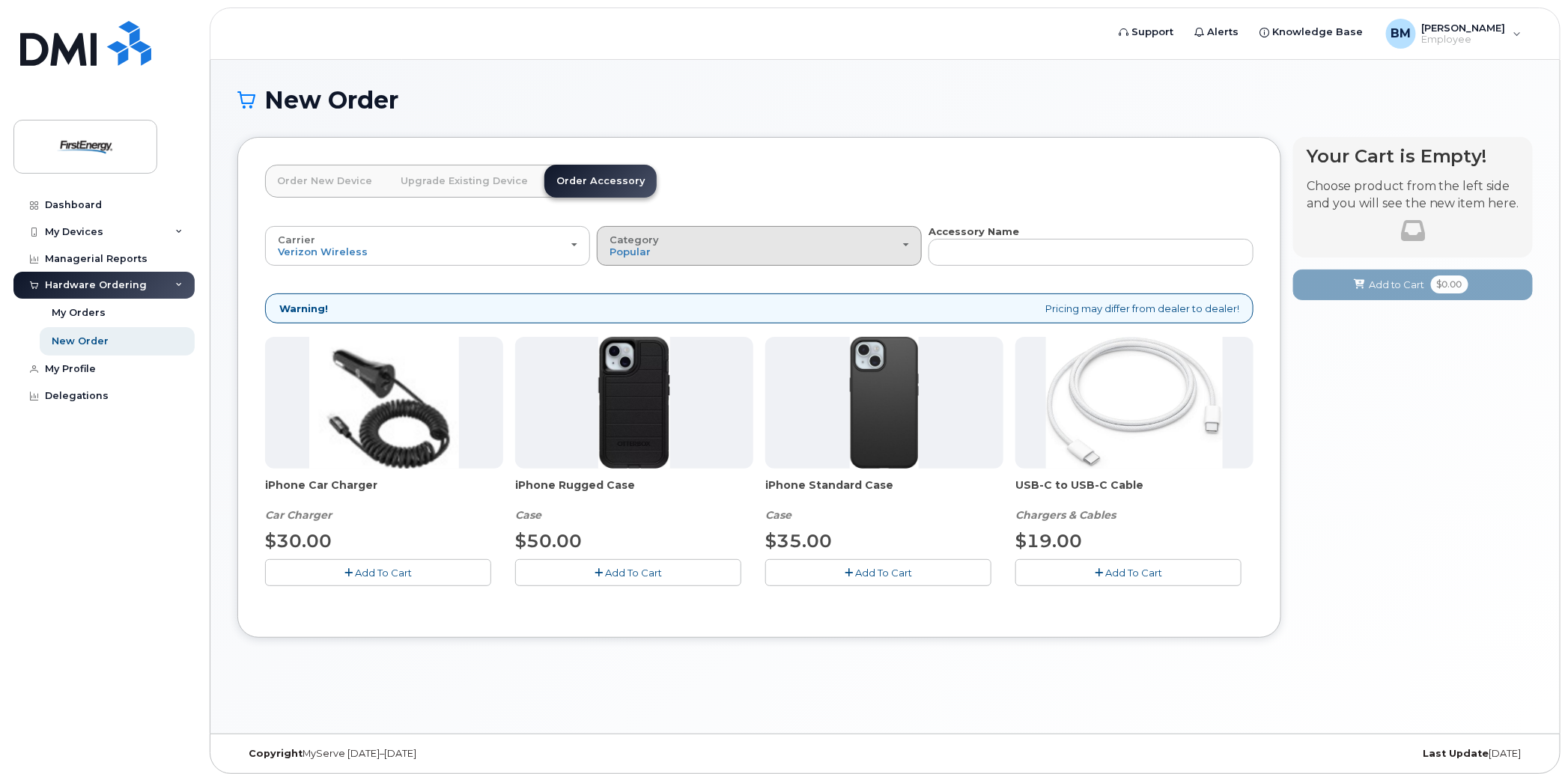
click at [907, 241] on div "Category Popular" at bounding box center [759, 246] width 299 height 23
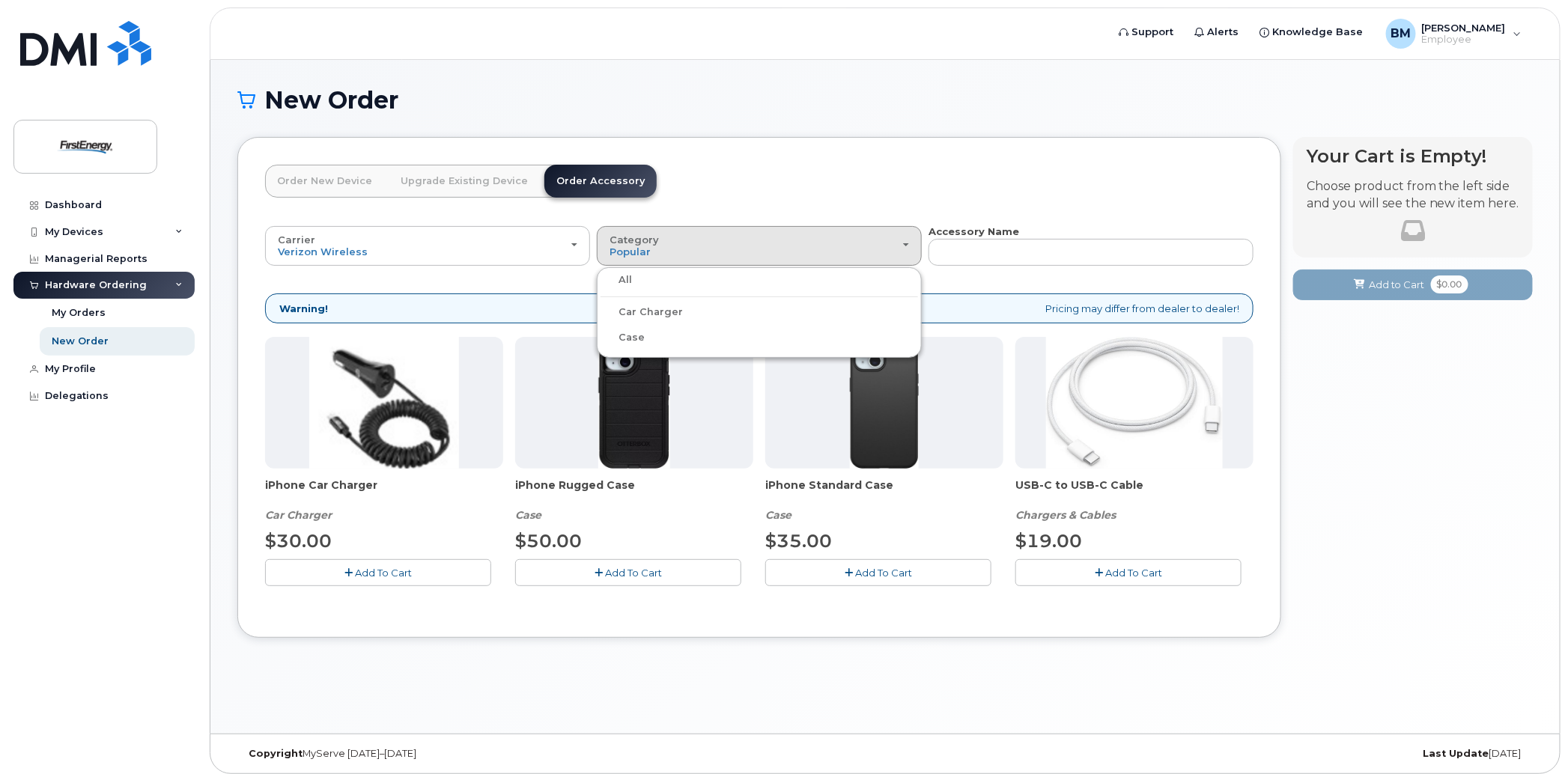
click at [626, 335] on label "Case" at bounding box center [623, 337] width 45 height 18
click at [0, 0] on input "Case" at bounding box center [0, 0] width 0 height 0
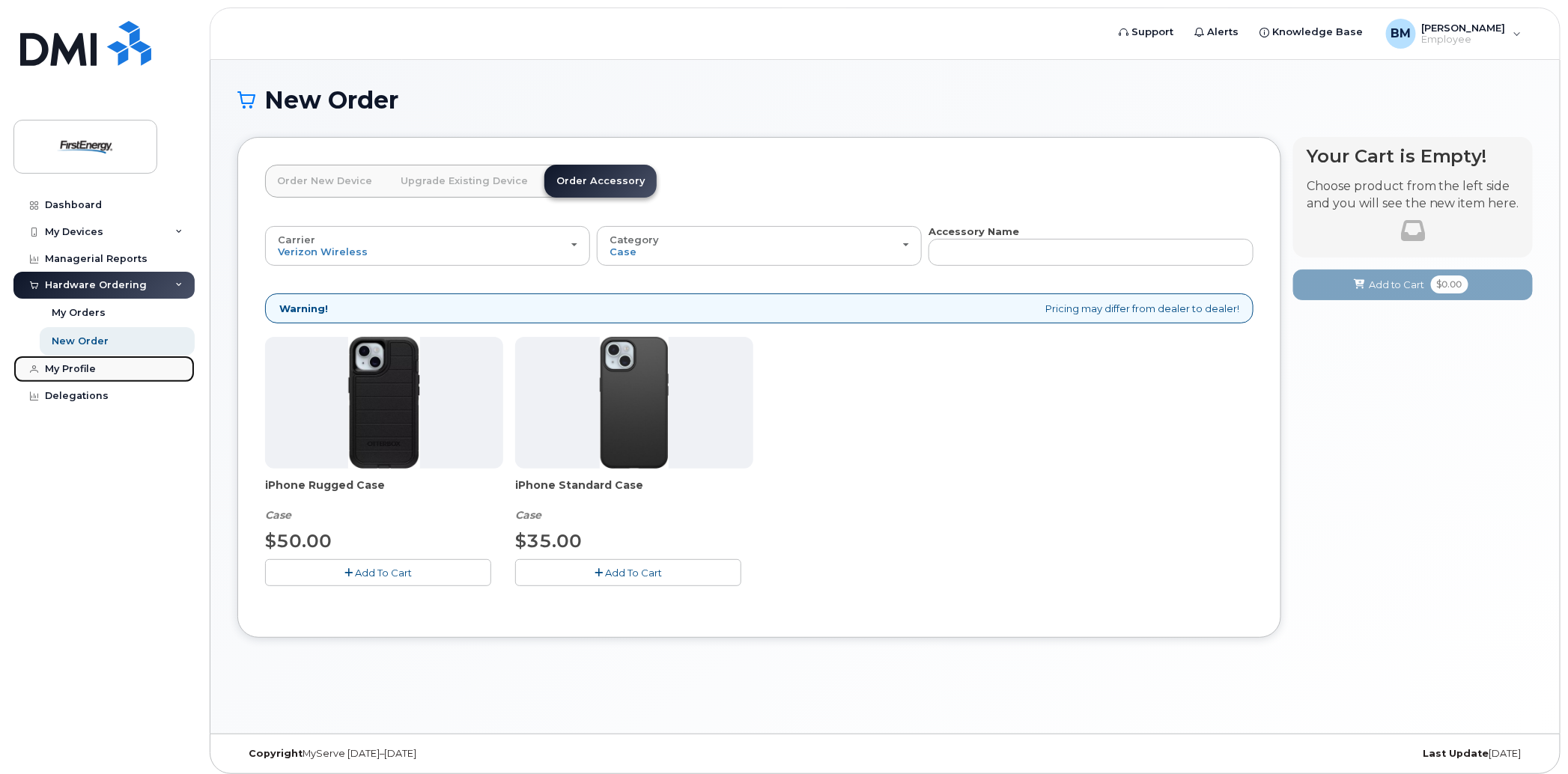
click at [64, 366] on div "My Profile" at bounding box center [70, 369] width 51 height 12
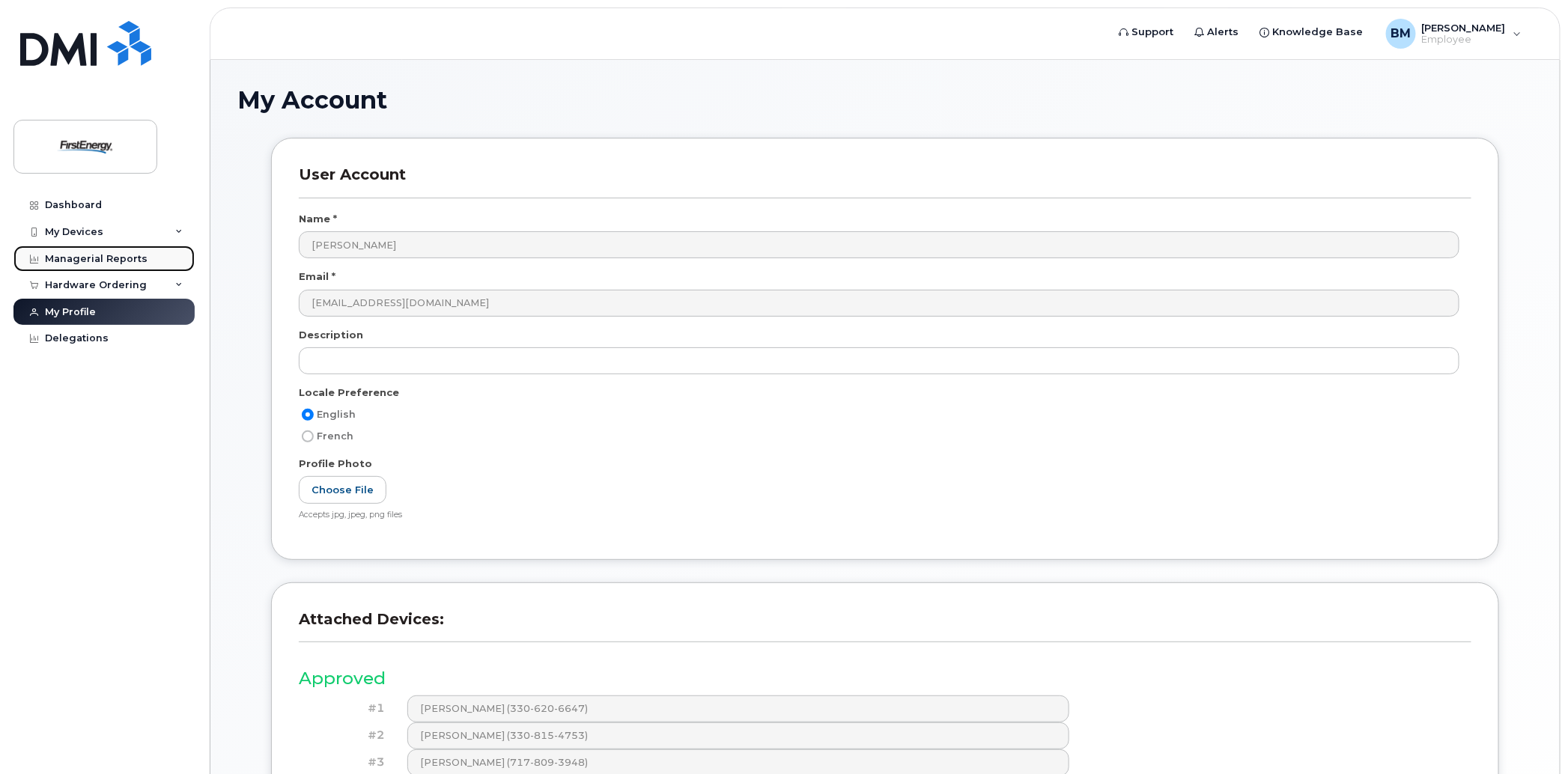
click at [91, 254] on div "Managerial Reports" at bounding box center [95, 259] width 102 height 12
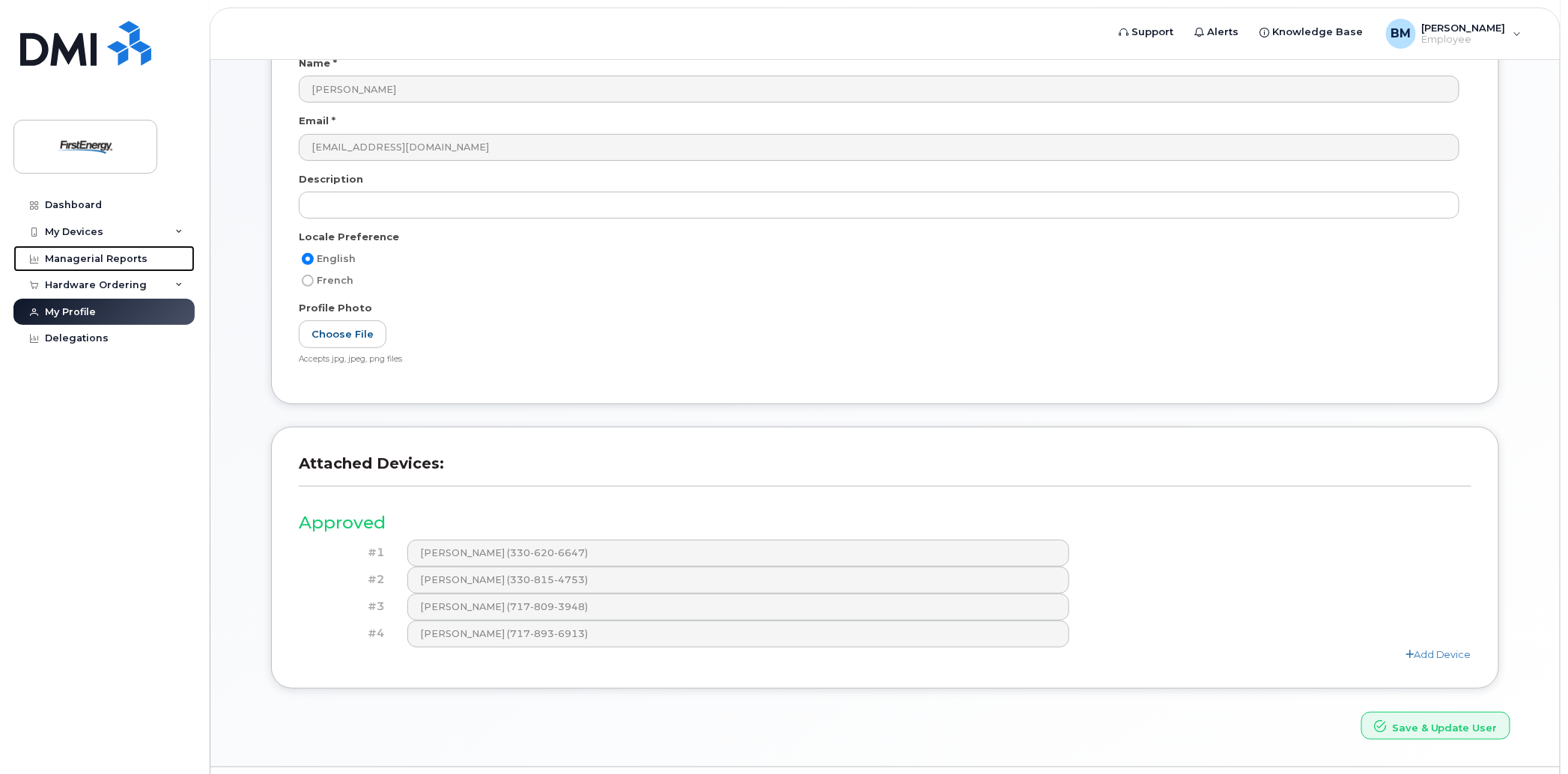
scroll to position [194, 0]
